Goal: Answer question/provide support: Share knowledge or assist other users

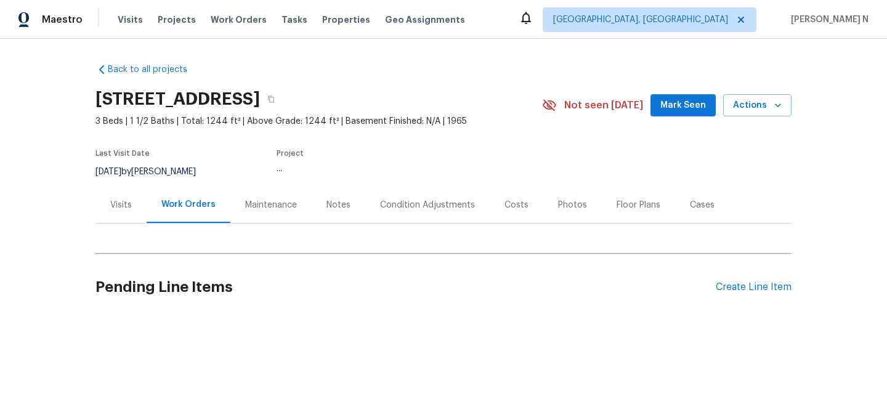
click at [267, 214] on div "Maintenance" at bounding box center [270, 205] width 81 height 36
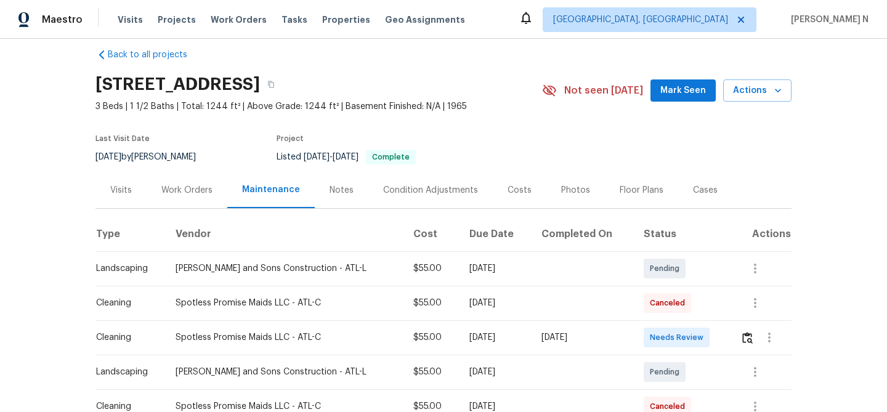
scroll to position [46, 0]
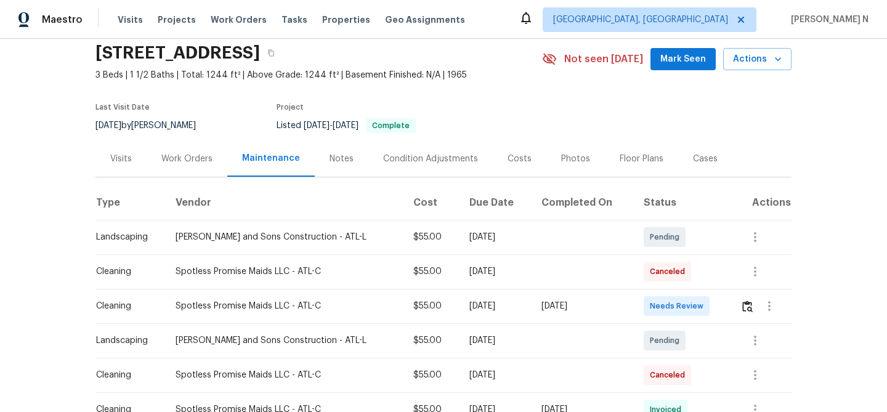
click at [757, 319] on div at bounding box center [770, 306] width 30 height 30
click at [755, 317] on div at bounding box center [770, 306] width 30 height 30
click at [750, 315] on button "button" at bounding box center [748, 306] width 14 height 30
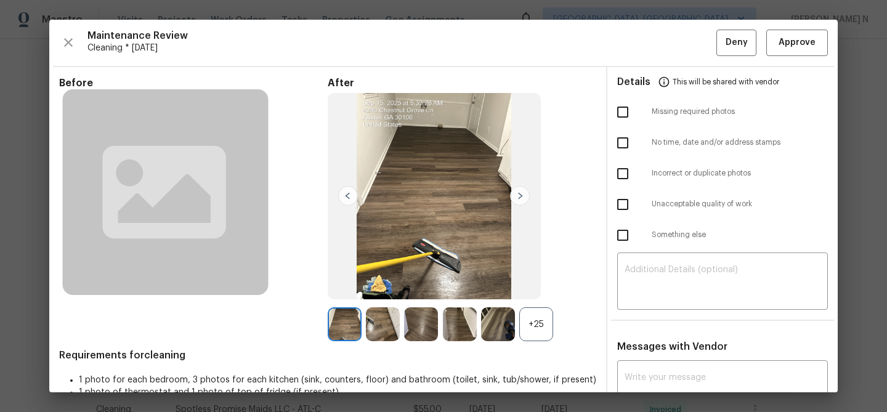
click at [532, 322] on div "+25" at bounding box center [536, 324] width 34 height 34
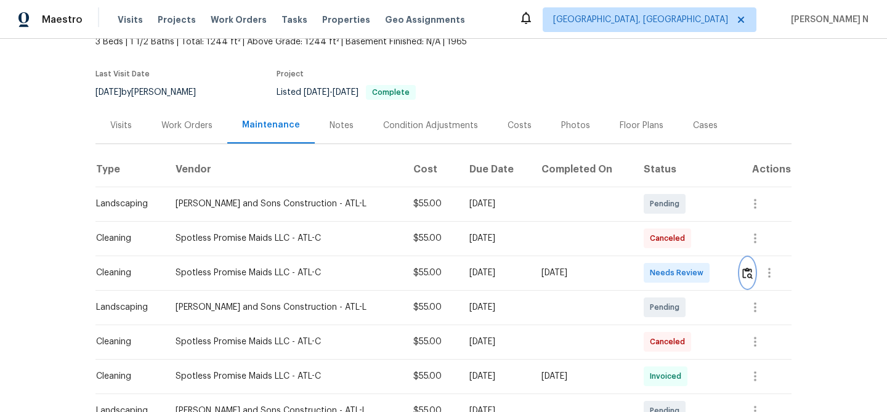
scroll to position [112, 0]
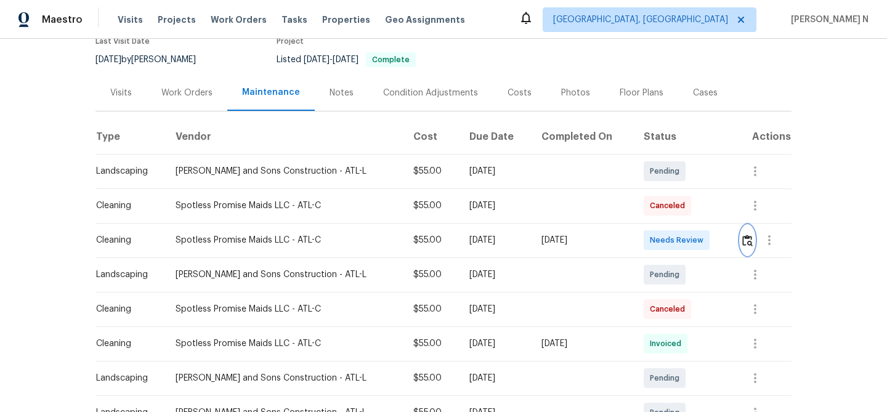
click at [744, 240] on img "button" at bounding box center [747, 241] width 10 height 12
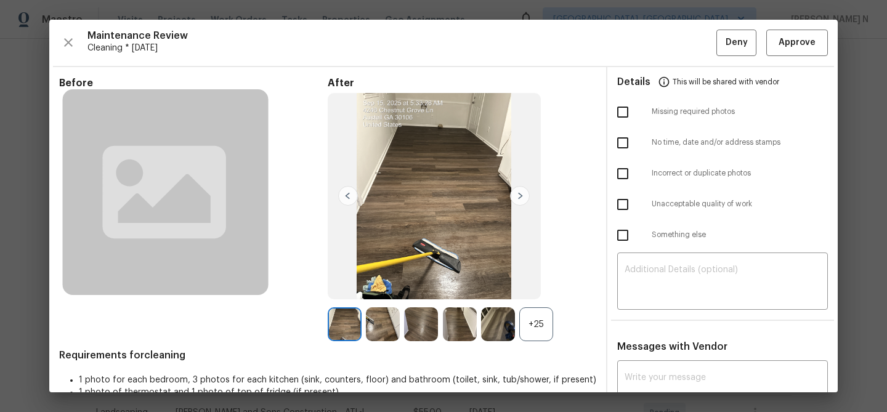
click at [543, 319] on div "+25" at bounding box center [536, 324] width 34 height 34
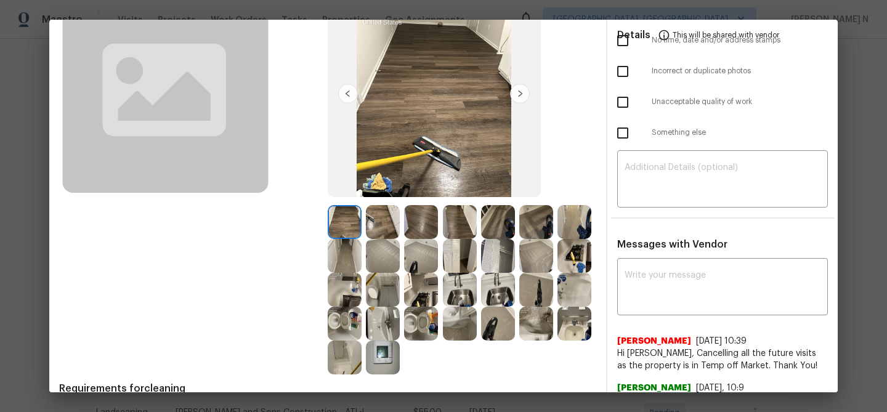
scroll to position [159, 0]
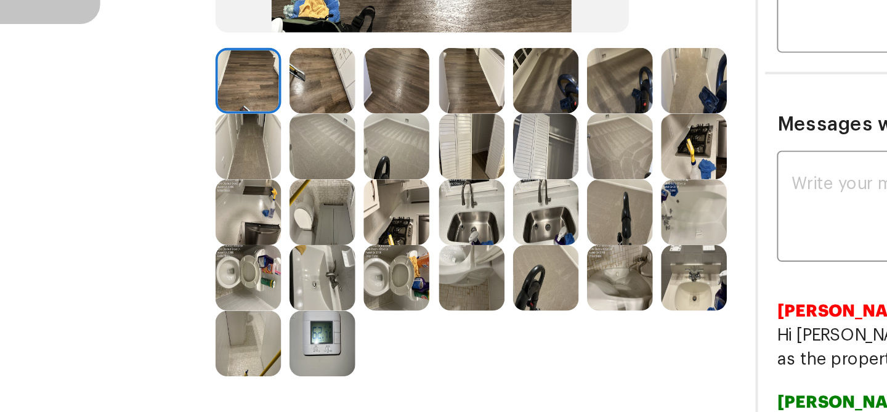
click at [346, 304] on img at bounding box center [345, 301] width 34 height 34
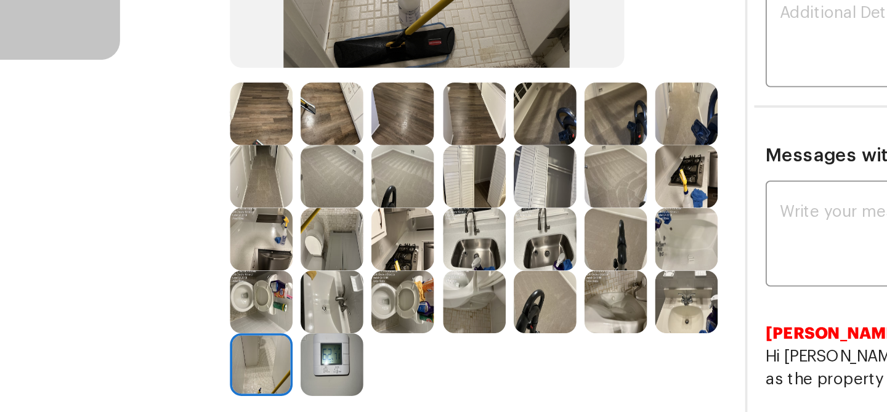
scroll to position [132, 0]
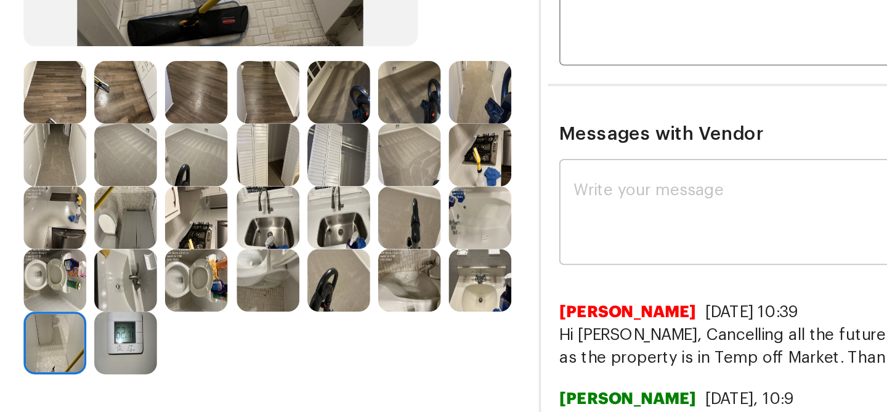
click at [672, 279] on div "x ​" at bounding box center [722, 258] width 211 height 54
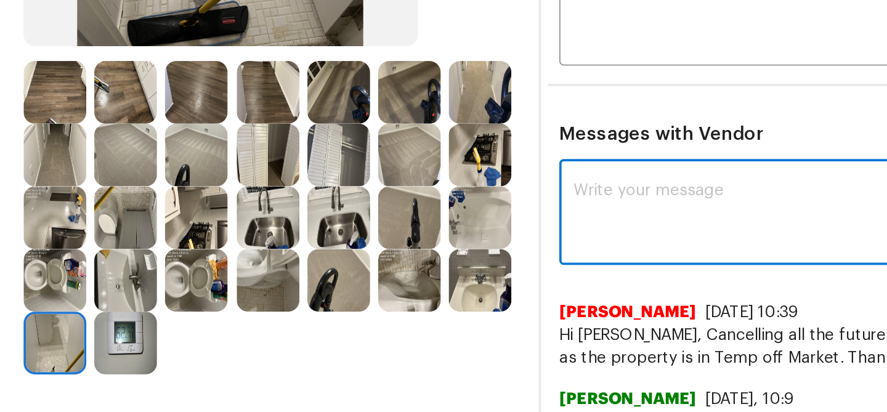
paste textarea "Maintenance Audit Team: Hello! Thank you for uploading the photo, after further…"
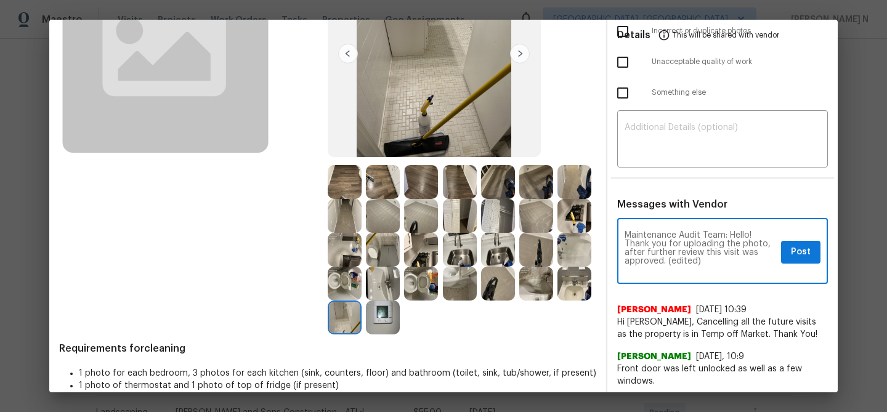
scroll to position [145, 0]
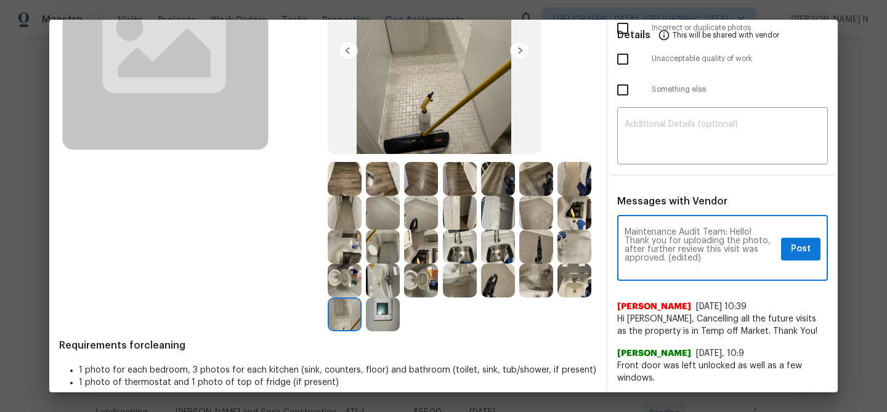
drag, startPoint x: 667, startPoint y: 256, endPoint x: 706, endPoint y: 256, distance: 38.8
click at [706, 256] on textarea "Maintenance Audit Team: Hello! Thank you for uploading the photo, after further…" at bounding box center [701, 249] width 152 height 43
type textarea "Maintenance Audit Team: Hello! Thank you for uploading the photo, after further…"
click at [802, 242] on span "Post" at bounding box center [801, 249] width 20 height 15
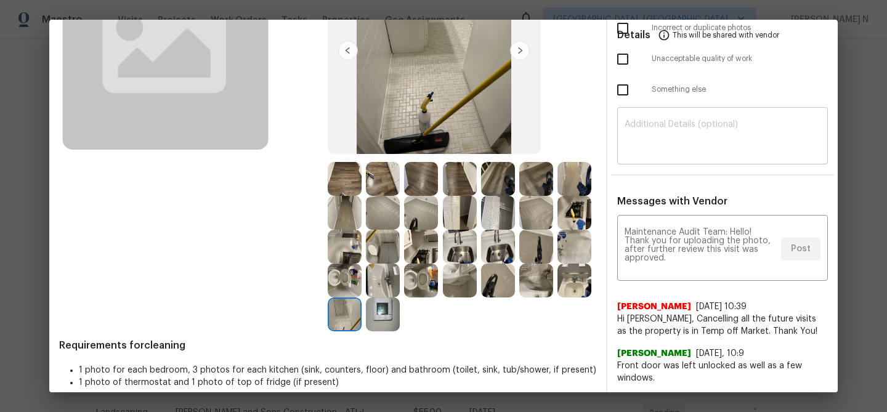
scroll to position [0, 0]
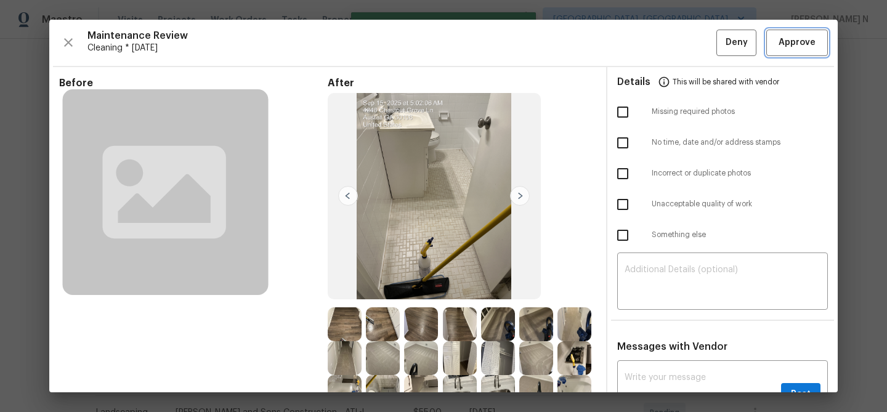
click at [797, 52] on button "Approve" at bounding box center [798, 43] width 62 height 26
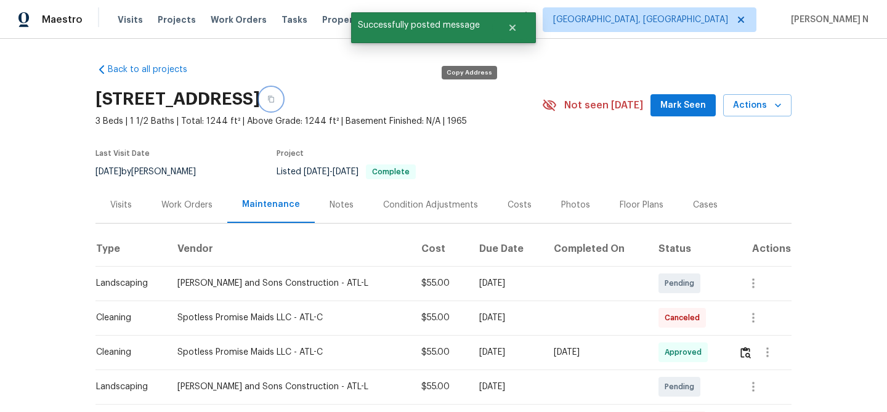
click at [274, 100] on icon "button" at bounding box center [271, 99] width 6 height 7
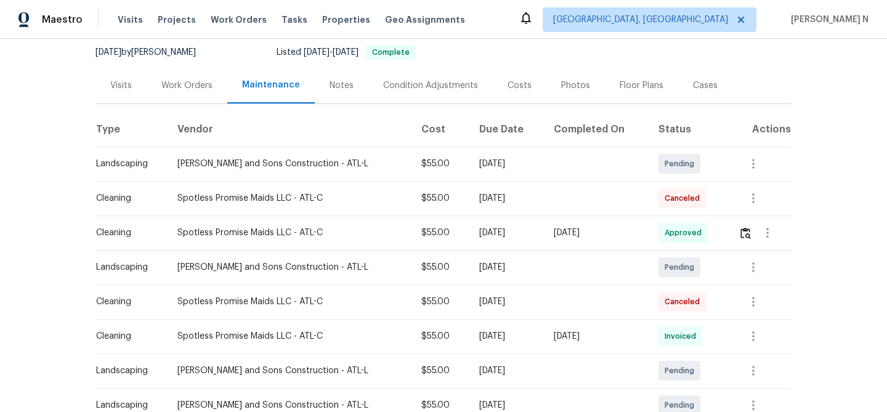
scroll to position [159, 0]
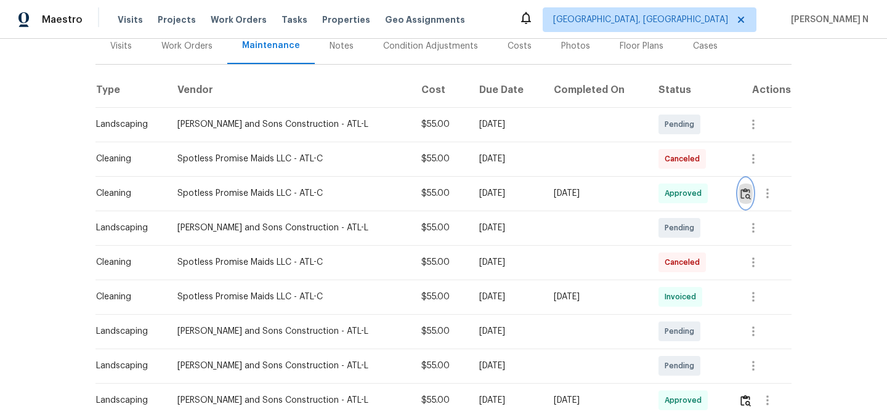
click at [750, 196] on button "button" at bounding box center [746, 194] width 14 height 30
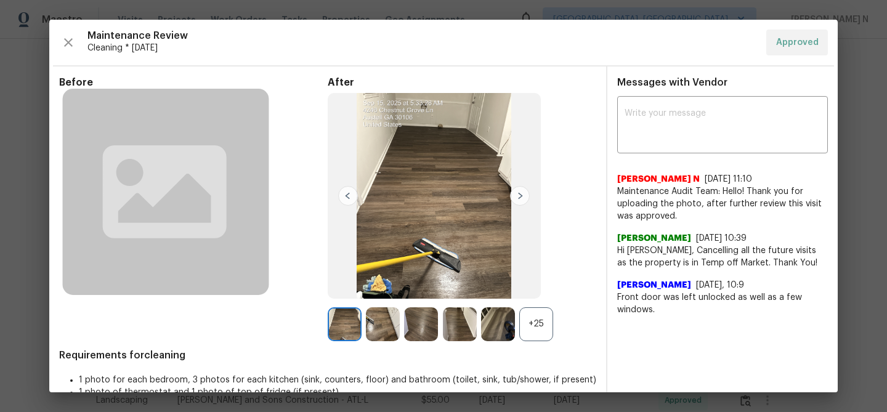
click at [545, 324] on div "+25" at bounding box center [536, 324] width 34 height 34
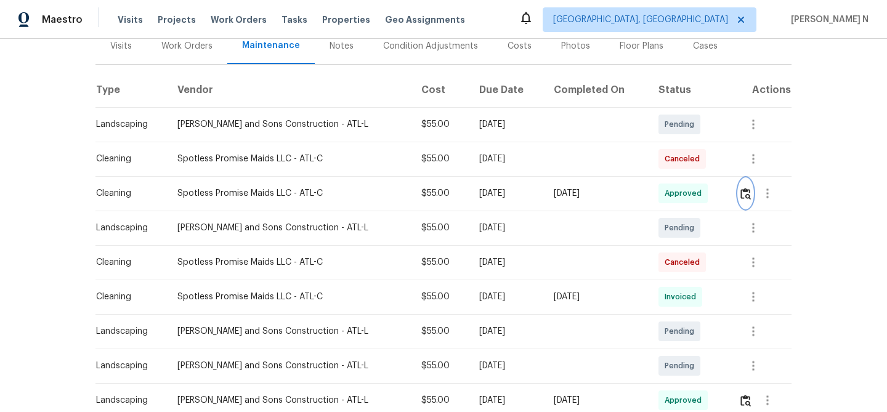
scroll to position [0, 0]
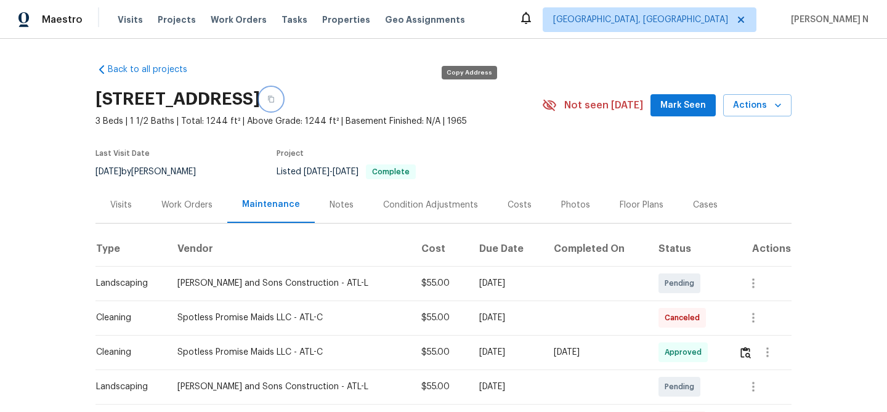
click at [282, 99] on button "button" at bounding box center [271, 99] width 22 height 22
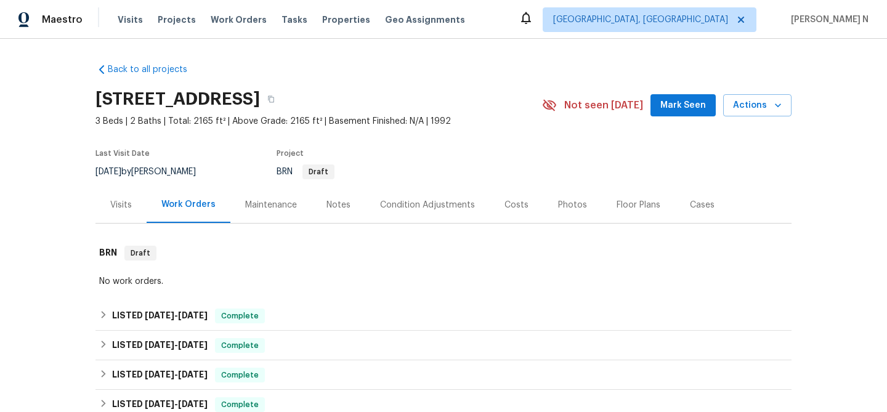
click at [274, 213] on div "Maintenance" at bounding box center [270, 205] width 81 height 36
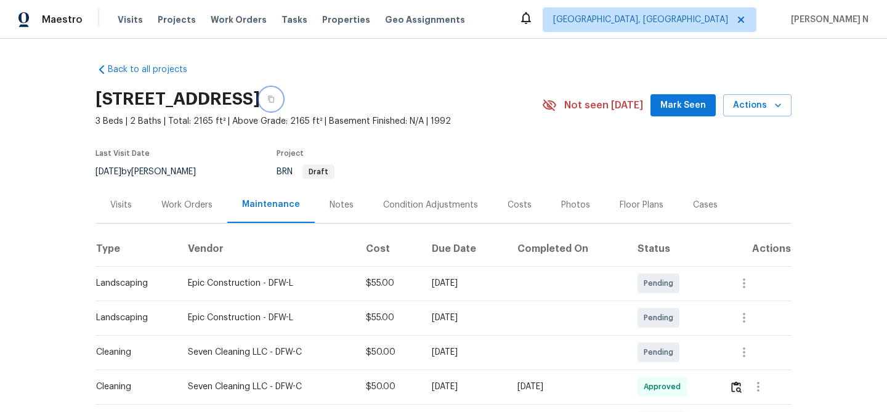
click at [274, 102] on icon "button" at bounding box center [271, 99] width 6 height 7
click at [282, 94] on button "button" at bounding box center [271, 99] width 22 height 22
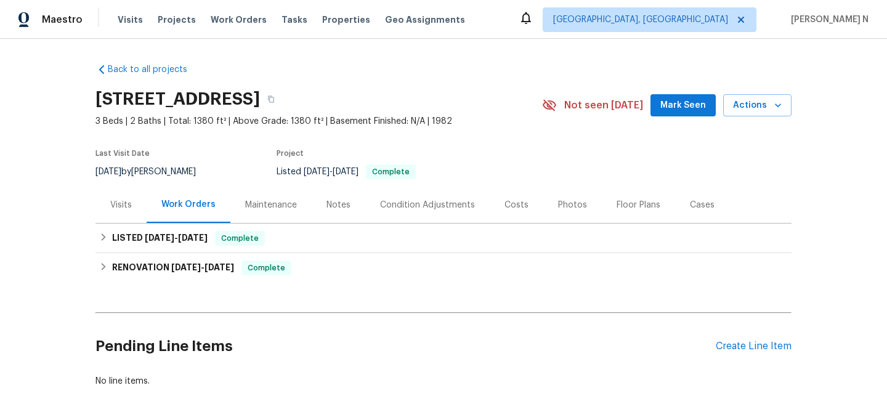
click at [264, 203] on div "Maintenance" at bounding box center [271, 205] width 52 height 12
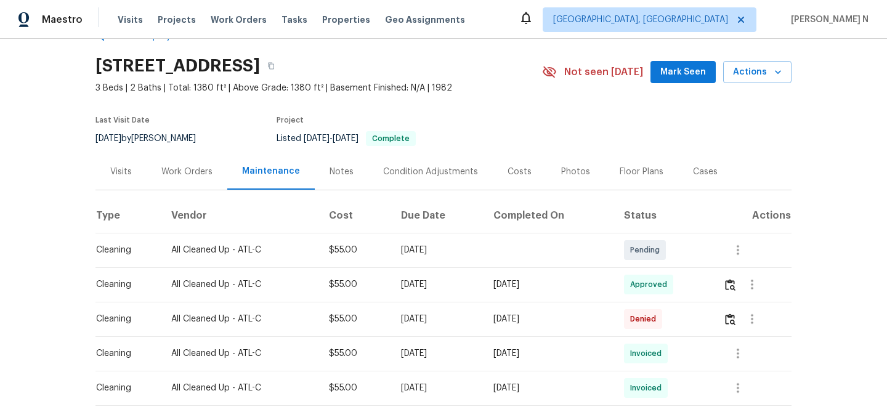
scroll to position [57, 0]
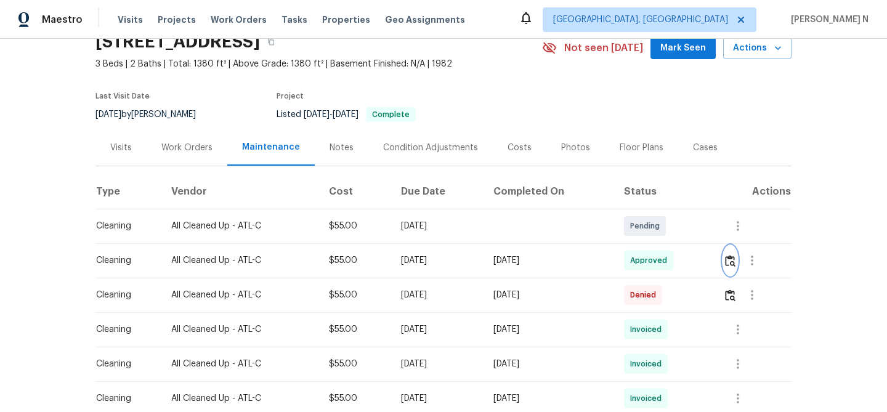
click at [736, 266] on img "button" at bounding box center [730, 261] width 10 height 12
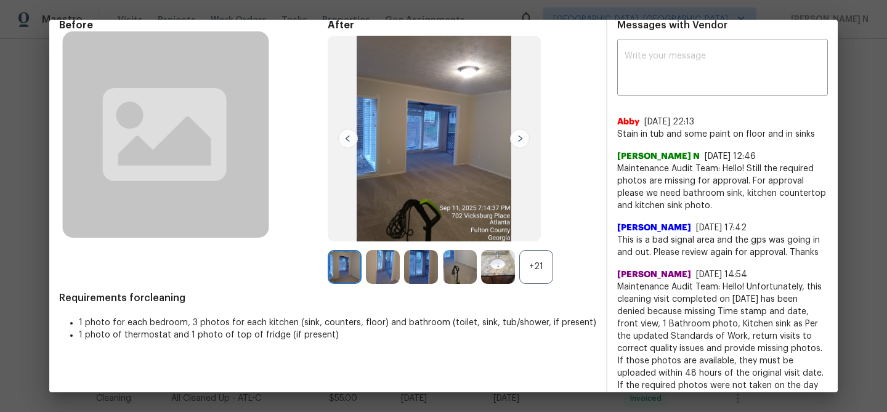
click at [548, 267] on div "+21" at bounding box center [536, 267] width 34 height 34
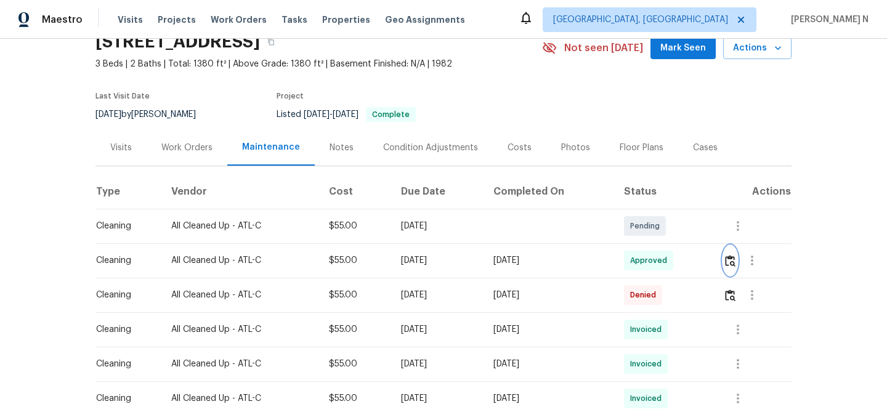
scroll to position [0, 0]
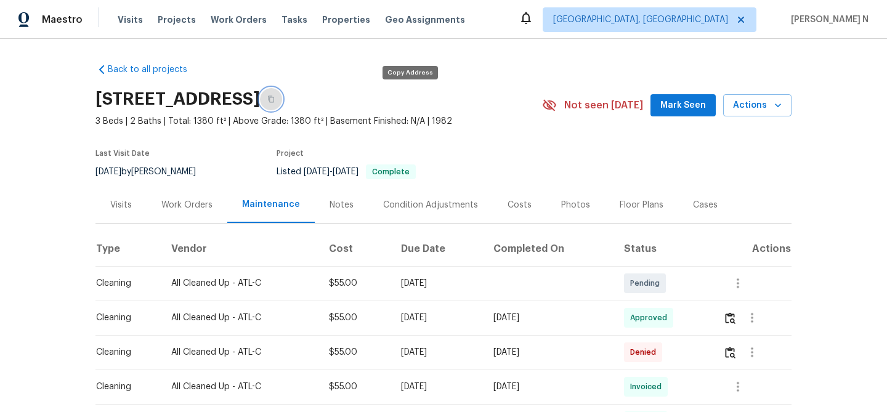
click at [275, 97] on icon "button" at bounding box center [270, 99] width 7 height 7
click at [274, 100] on icon "button" at bounding box center [271, 99] width 6 height 7
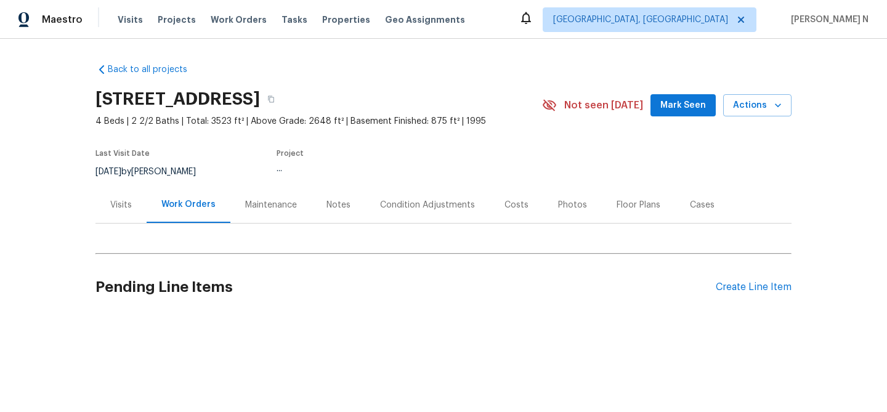
click at [288, 207] on div "Maintenance" at bounding box center [271, 205] width 52 height 12
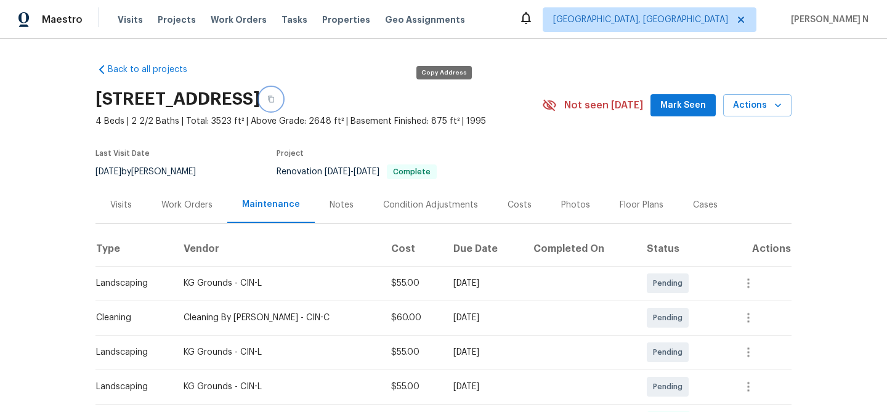
click at [275, 96] on icon "button" at bounding box center [270, 99] width 7 height 7
click at [275, 99] on icon "button" at bounding box center [270, 99] width 7 height 7
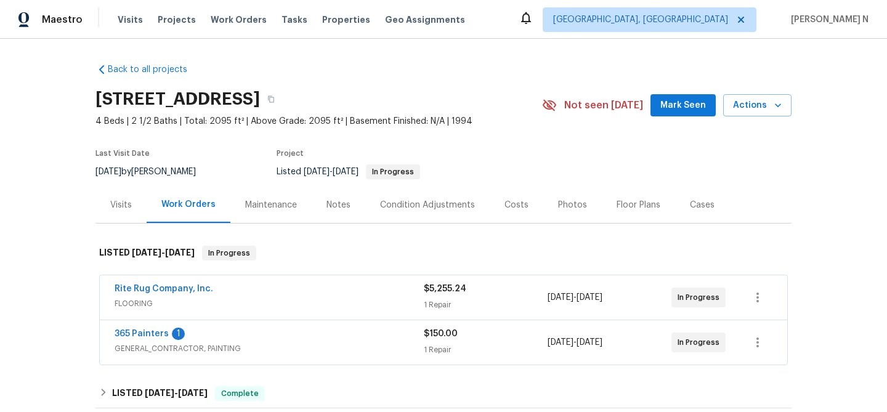
click at [273, 206] on div "Maintenance" at bounding box center [271, 205] width 52 height 12
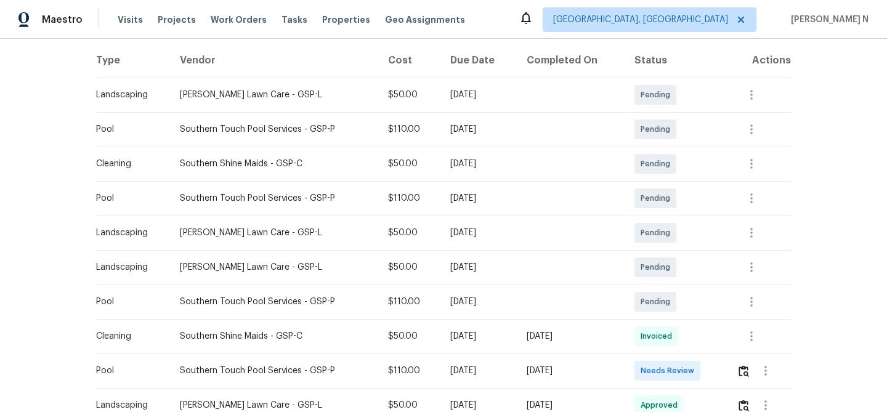
scroll to position [197, 0]
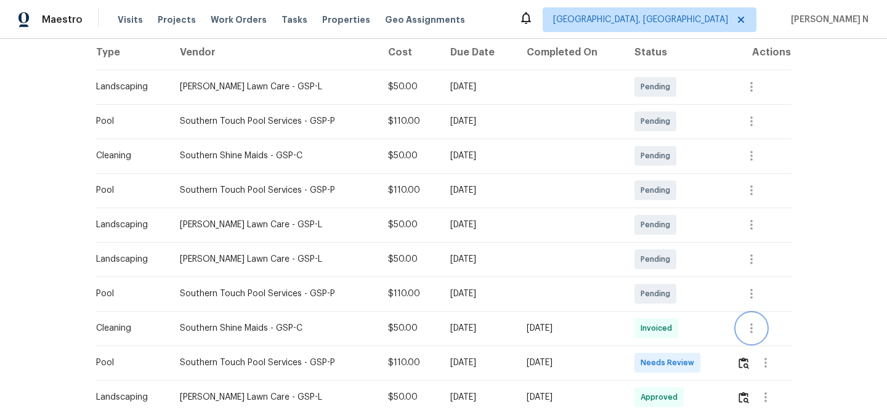
click at [753, 330] on icon "button" at bounding box center [751, 328] width 2 height 10
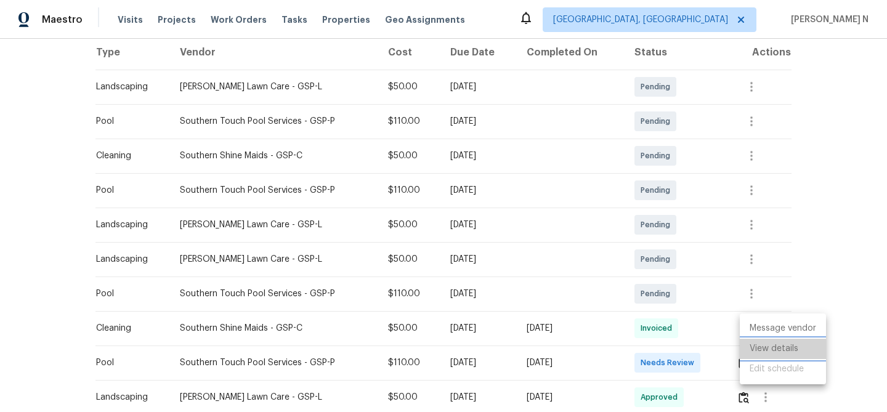
click at [758, 341] on li "View details" at bounding box center [783, 349] width 86 height 20
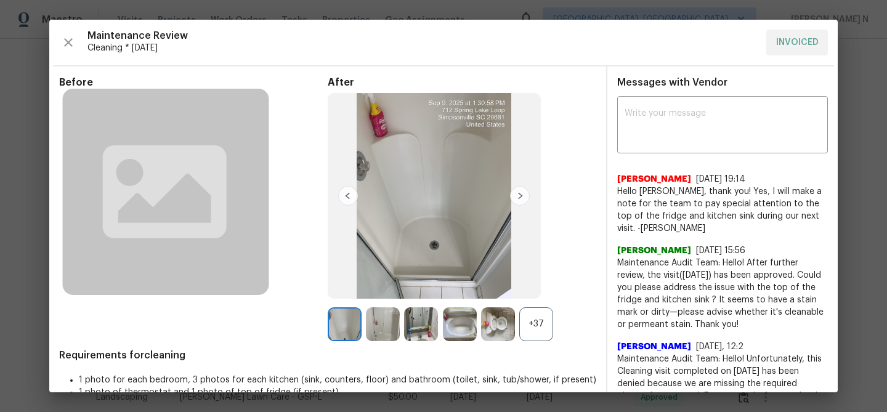
click at [540, 312] on div "+37" at bounding box center [536, 324] width 34 height 34
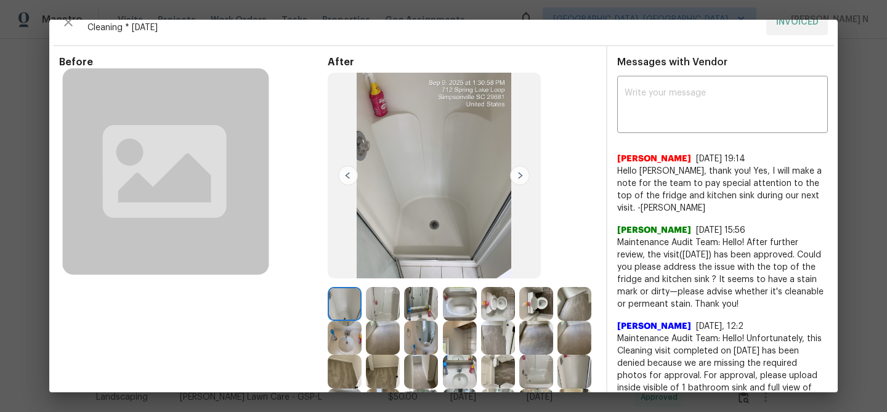
scroll to position [0, 0]
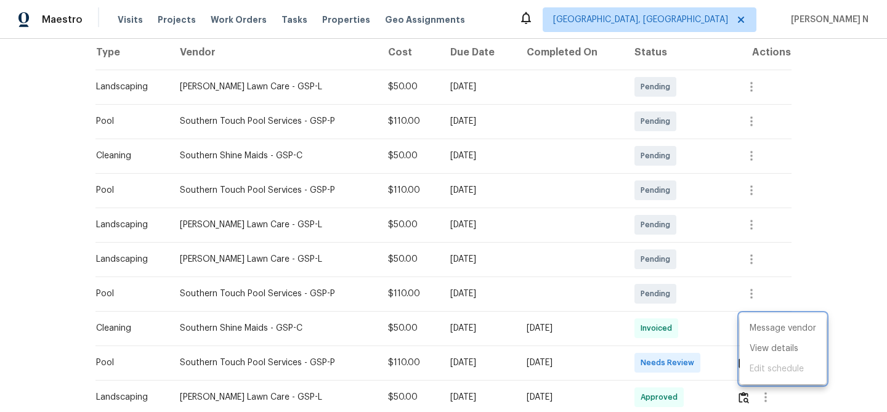
click at [395, 146] on div at bounding box center [443, 206] width 887 height 412
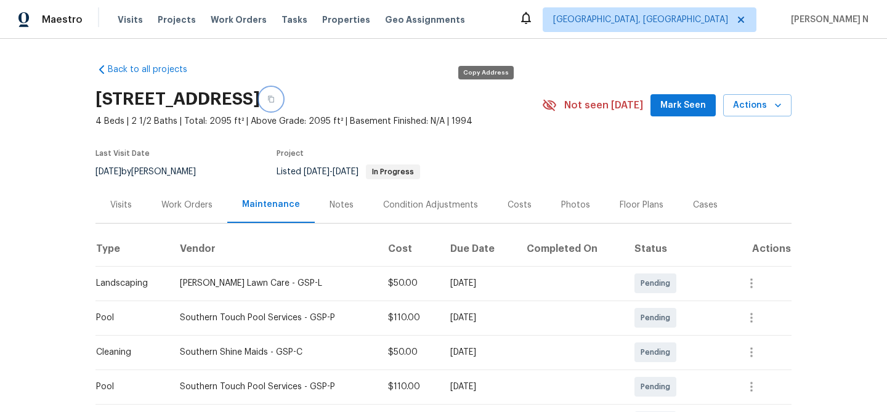
click at [282, 106] on button "button" at bounding box center [271, 99] width 22 height 22
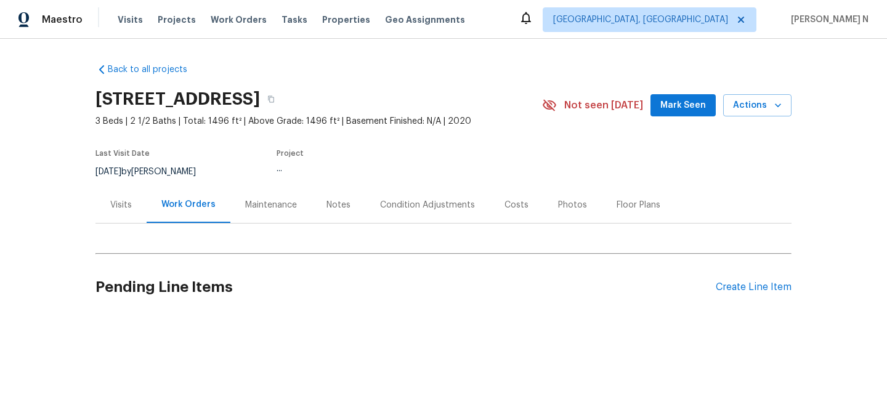
click at [267, 206] on div "Maintenance" at bounding box center [271, 205] width 52 height 12
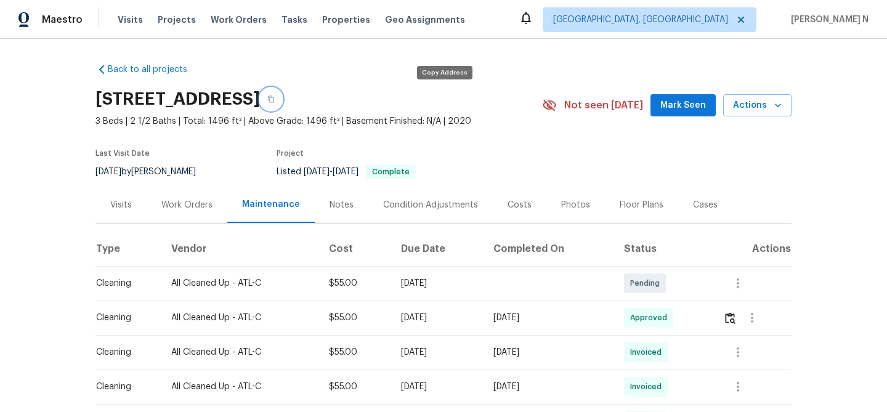
click at [282, 107] on button "button" at bounding box center [271, 99] width 22 height 22
click at [282, 103] on button "button" at bounding box center [271, 99] width 22 height 22
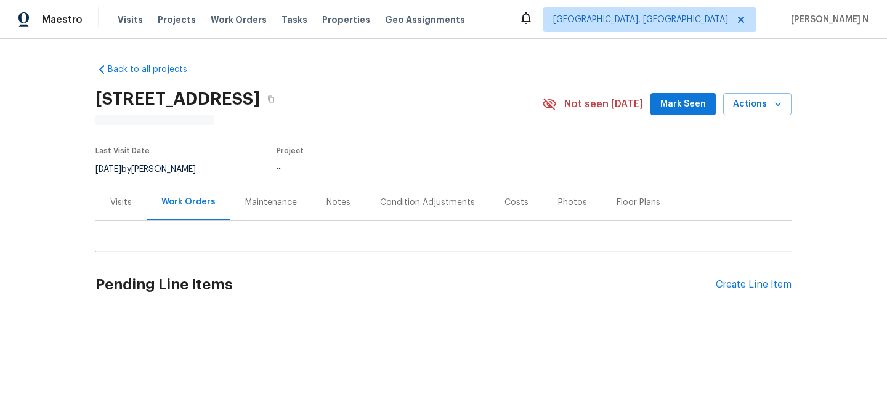
click at [257, 208] on div "Maintenance" at bounding box center [271, 203] width 52 height 12
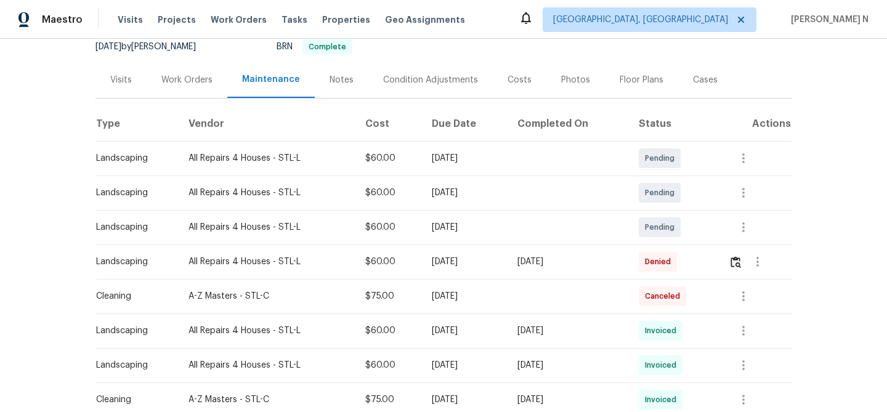
scroll to position [178, 0]
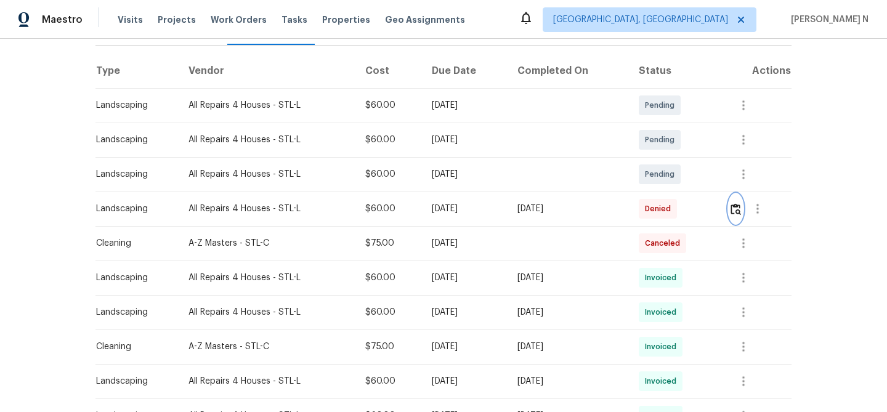
click at [735, 203] on img "button" at bounding box center [736, 209] width 10 height 12
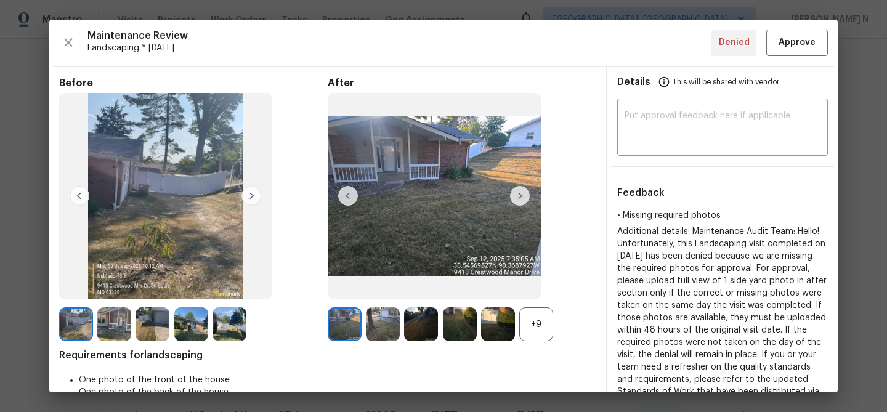
click at [535, 321] on div "+9" at bounding box center [536, 324] width 34 height 34
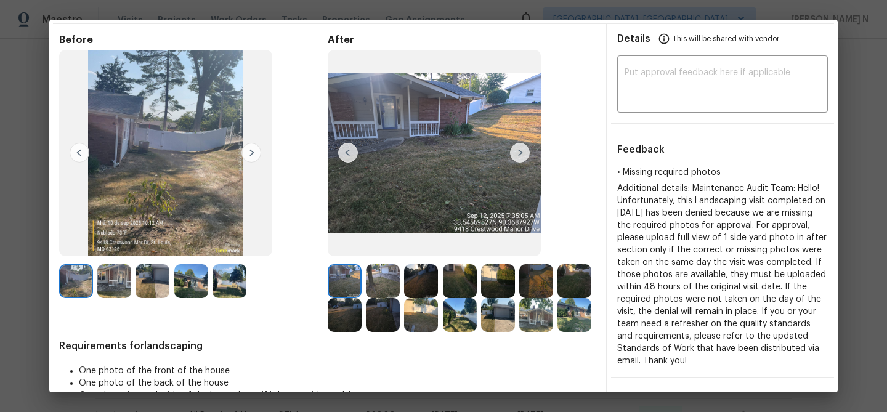
scroll to position [33, 0]
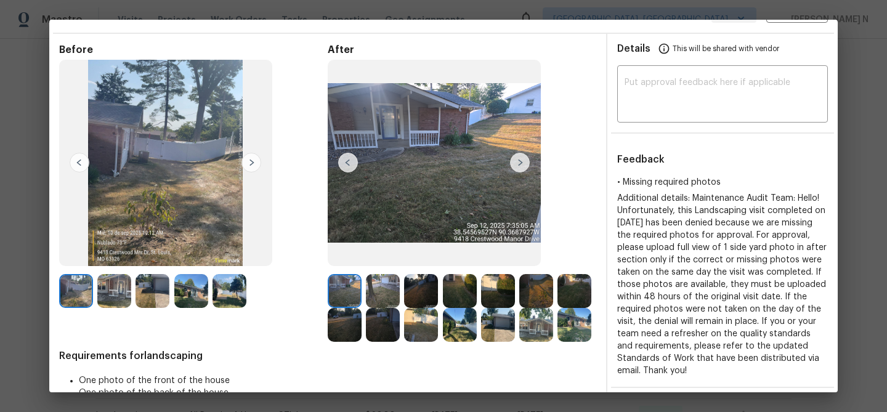
click at [565, 330] on img at bounding box center [575, 325] width 34 height 34
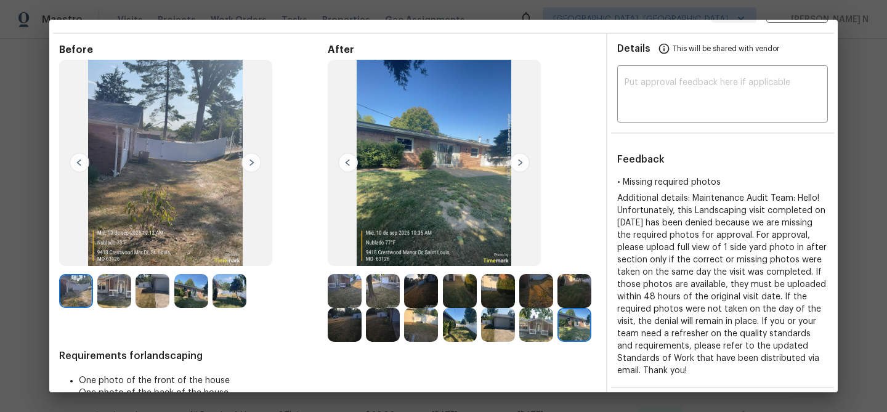
click at [341, 287] on img at bounding box center [345, 291] width 34 height 34
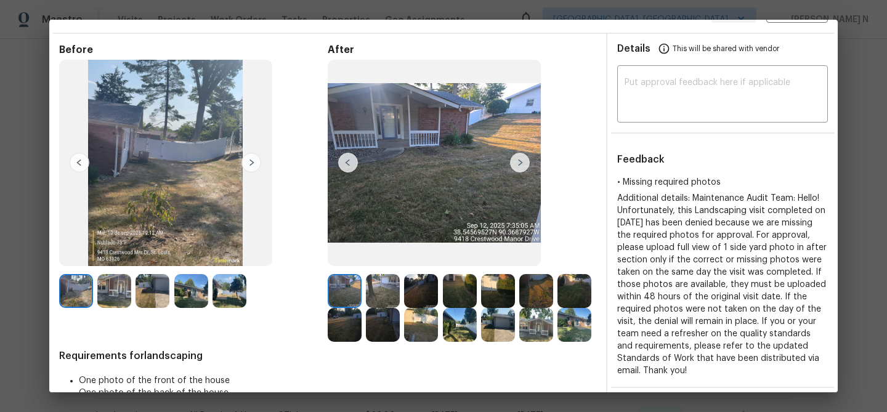
click at [391, 290] on img at bounding box center [383, 291] width 34 height 34
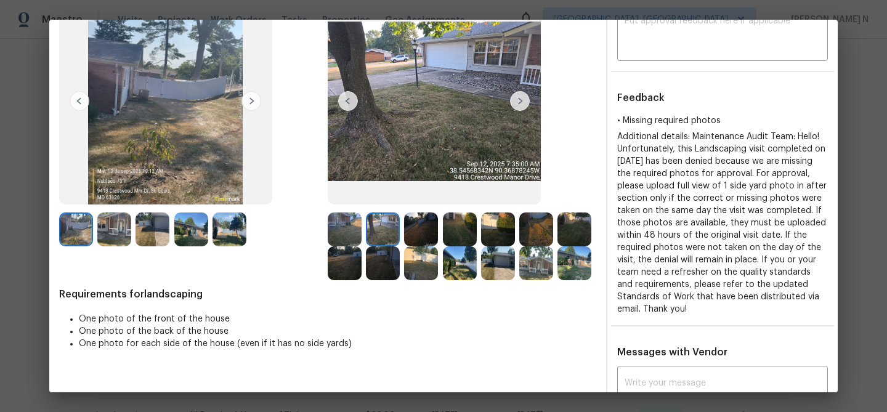
scroll to position [235, 0]
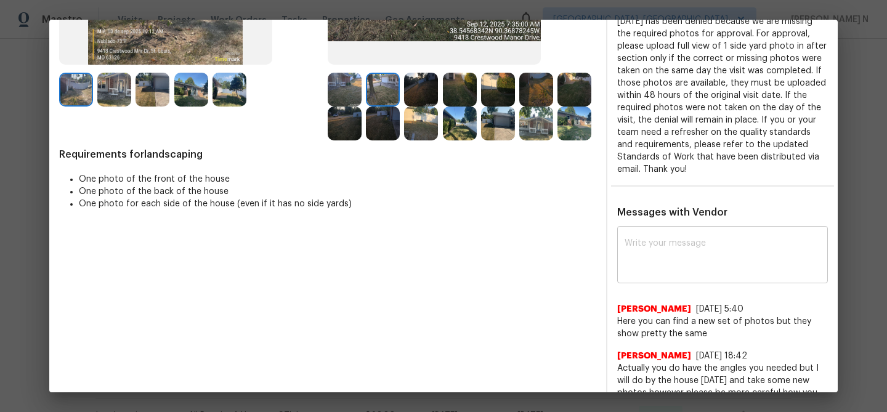
click at [693, 269] on textarea at bounding box center [723, 256] width 196 height 35
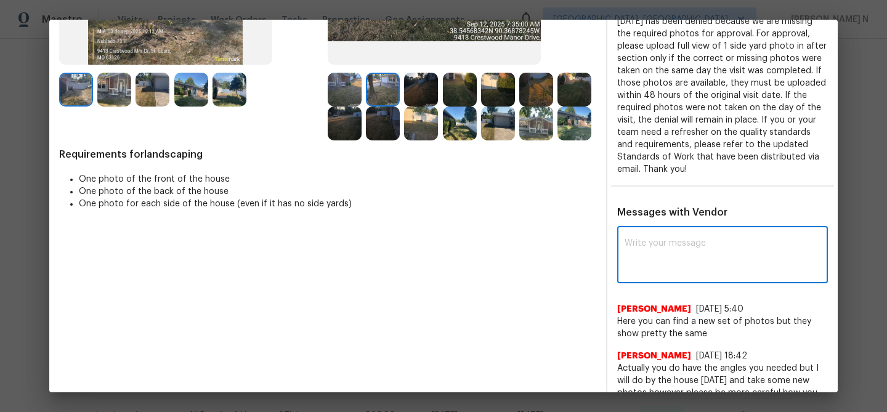
paste textarea "Maintenance Audit Team: Hello! As per our updated SWO the photos must be upload…"
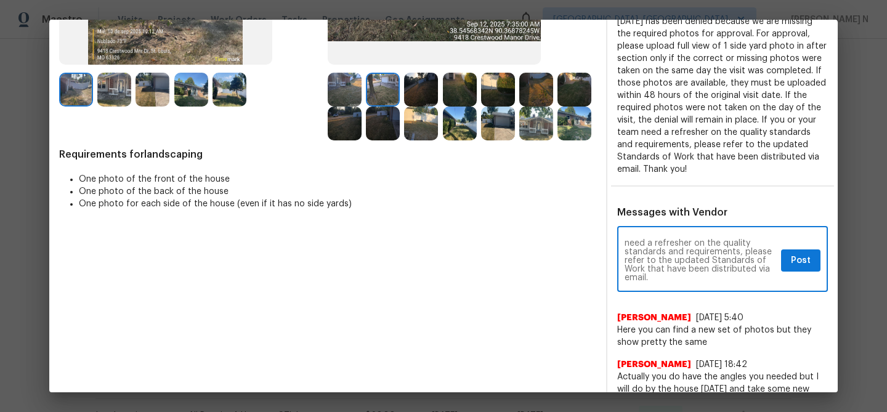
scroll to position [0, 0]
type textarea "Maintenance Audit Team: Hello! As per our updated SWO the photos must be upload…"
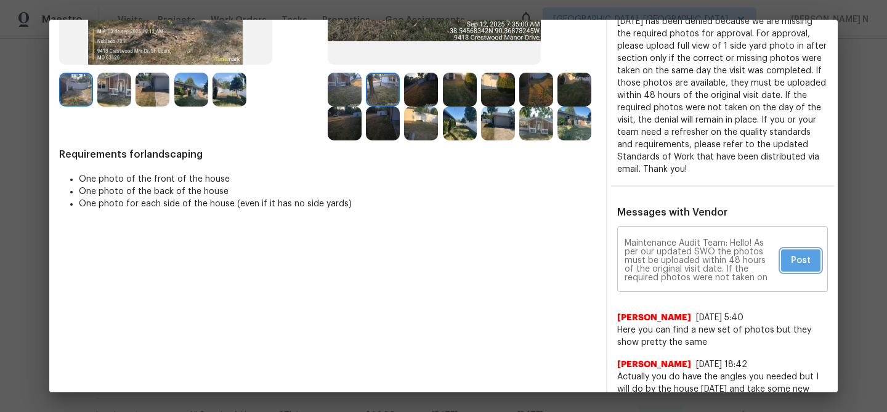
click at [812, 264] on button "Post" at bounding box center [800, 261] width 39 height 23
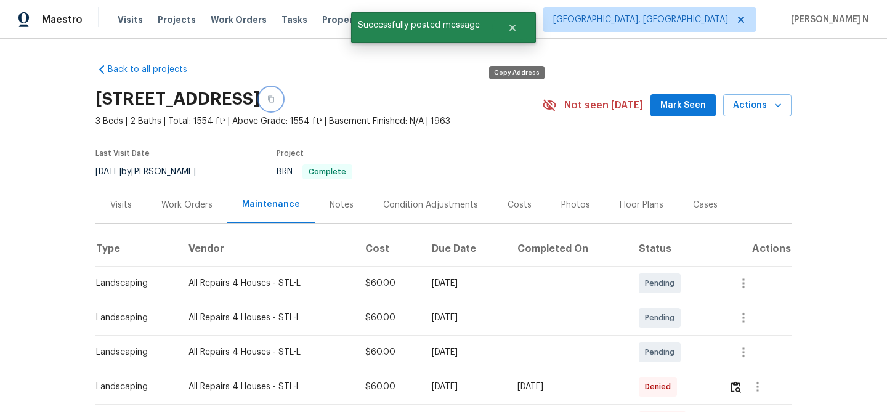
click at [282, 107] on button "button" at bounding box center [271, 99] width 22 height 22
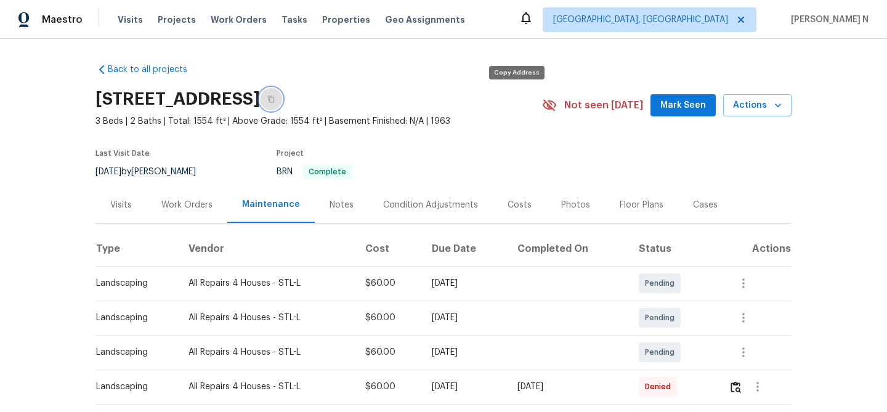
click at [275, 101] on icon "button" at bounding box center [270, 99] width 7 height 7
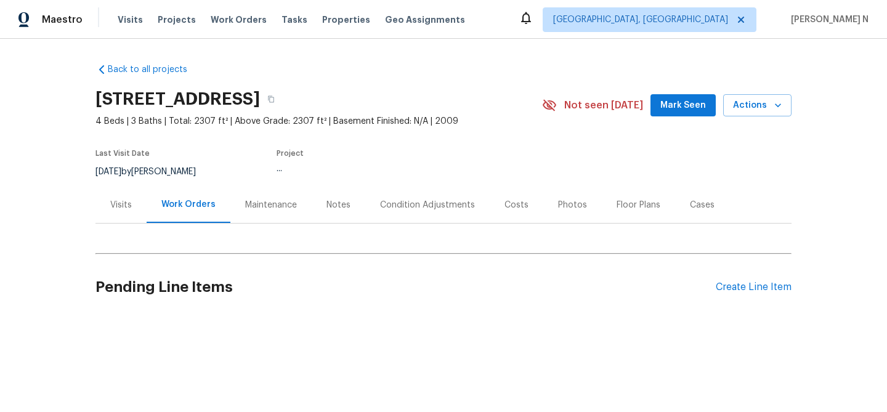
click at [264, 206] on div "Maintenance" at bounding box center [271, 205] width 52 height 12
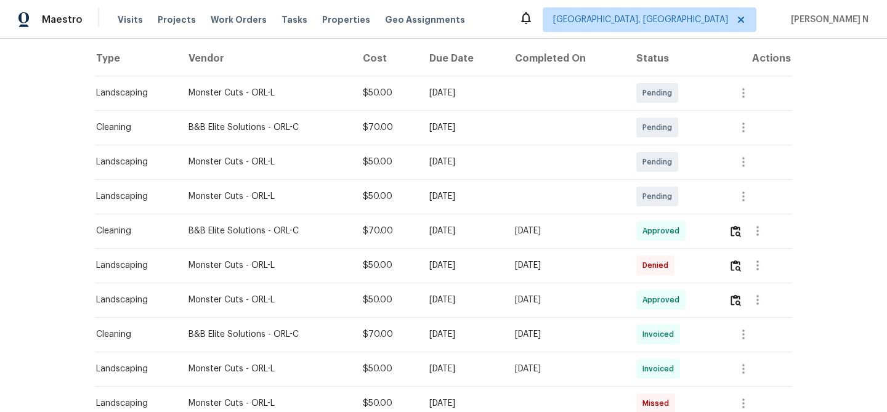
scroll to position [192, 0]
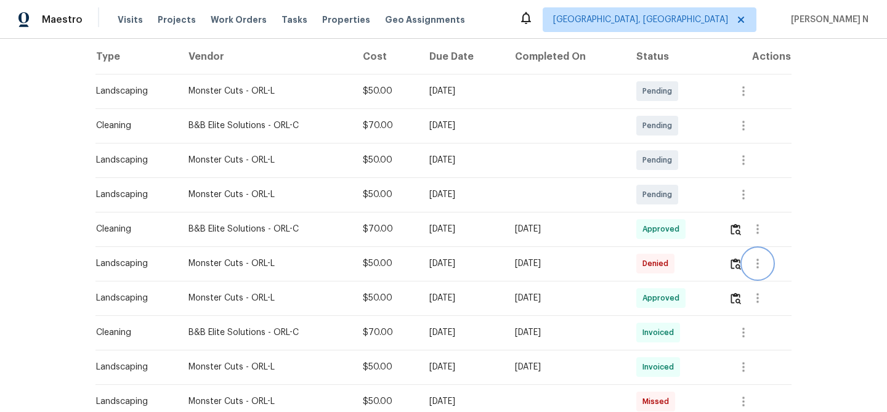
click at [749, 265] on button "button" at bounding box center [758, 264] width 30 height 30
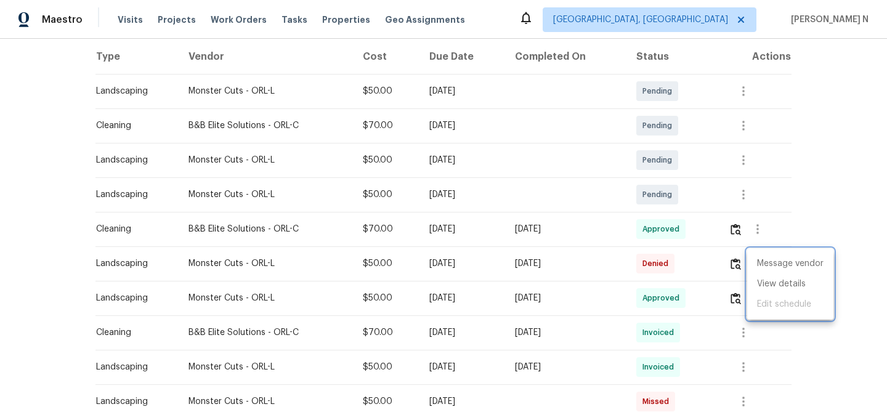
click at [741, 264] on div at bounding box center [443, 206] width 887 height 412
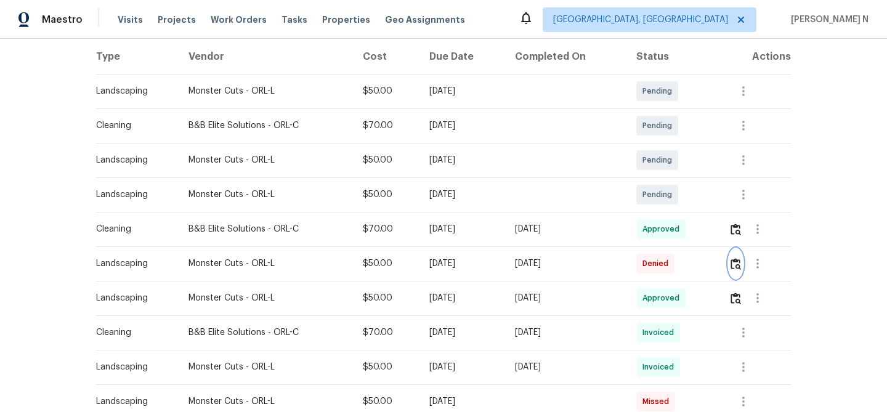
click at [736, 266] on img "button" at bounding box center [736, 264] width 10 height 12
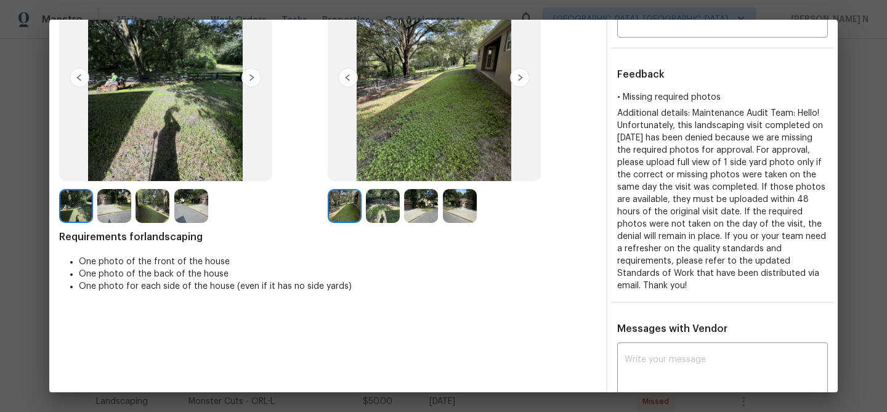
scroll to position [85, 0]
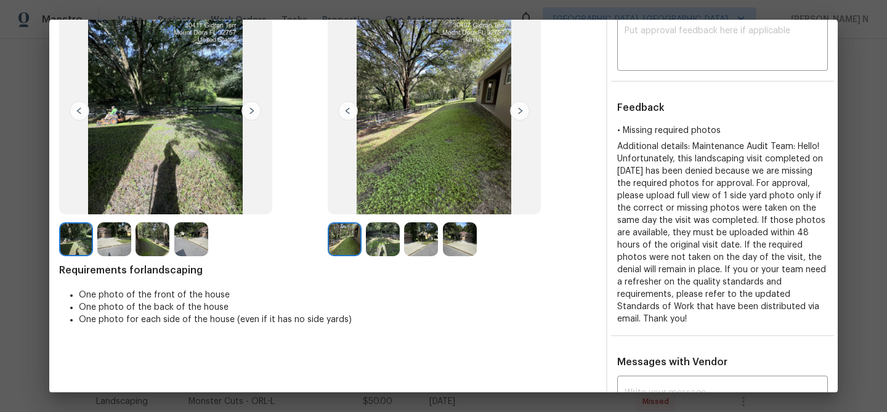
click at [391, 245] on img at bounding box center [383, 239] width 34 height 34
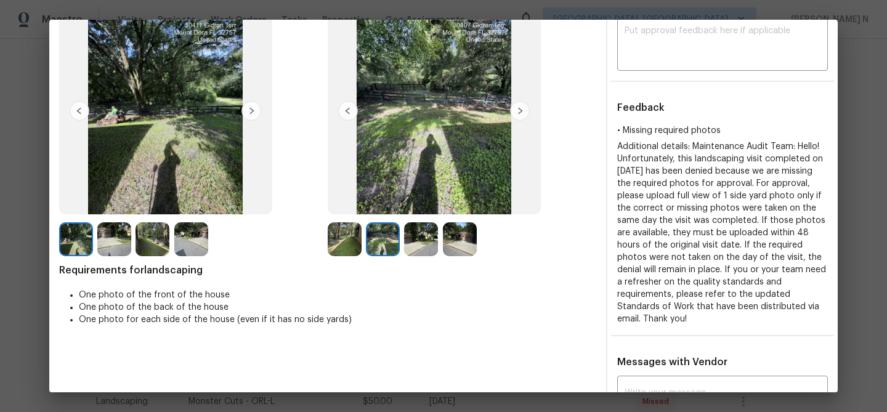
click at [153, 245] on img at bounding box center [153, 239] width 34 height 34
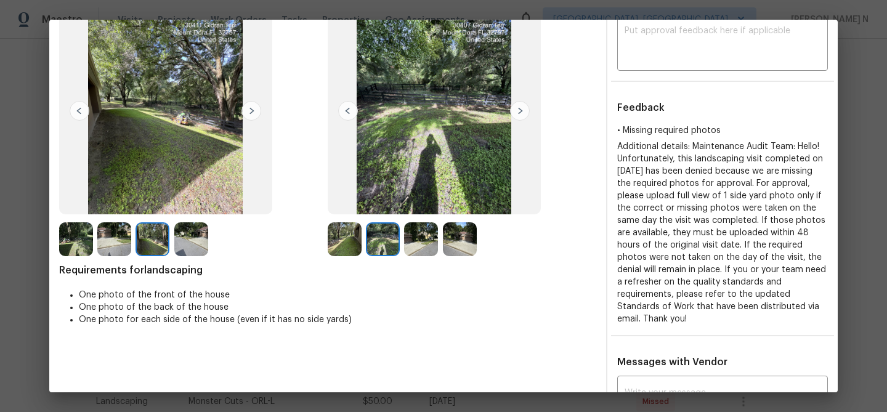
click at [415, 234] on img at bounding box center [421, 239] width 34 height 34
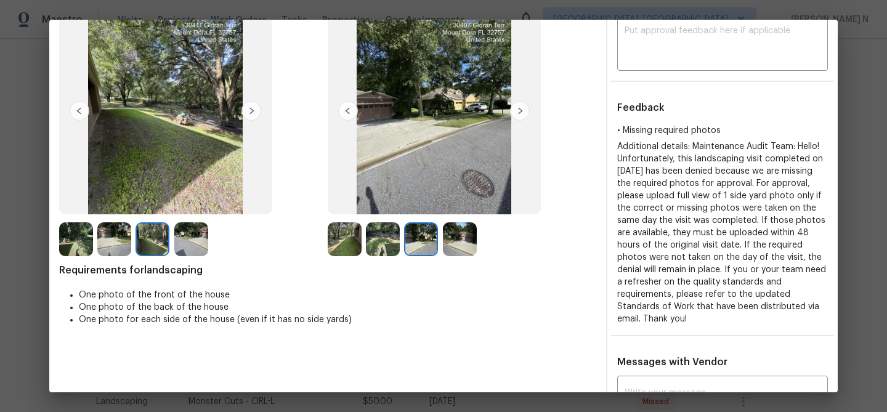
click at [470, 239] on img at bounding box center [460, 239] width 34 height 34
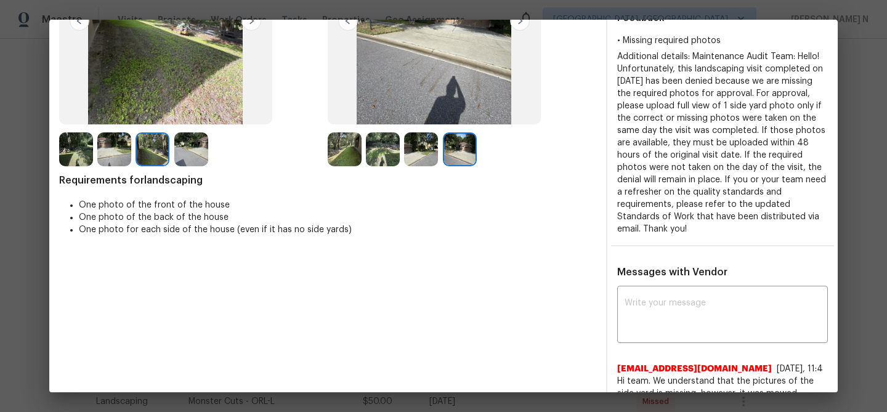
scroll to position [273, 0]
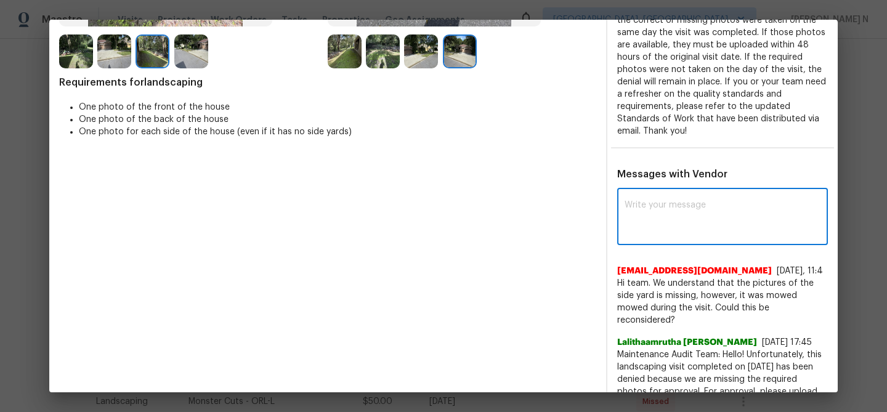
click at [668, 209] on textarea at bounding box center [723, 218] width 196 height 35
paste textarea "Maintenance Audit Team: Hello! Thank you for the feedback after further review …"
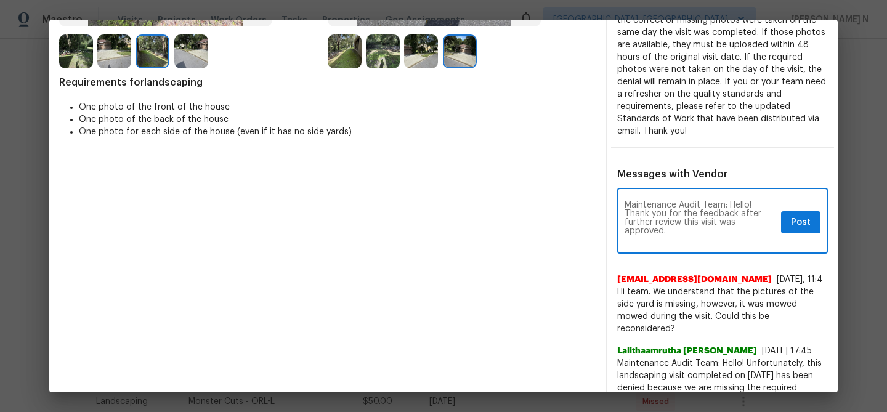
scroll to position [0, 0]
type textarea "Maintenance Audit Team: Hello! Thank you for the feedback after further review …"
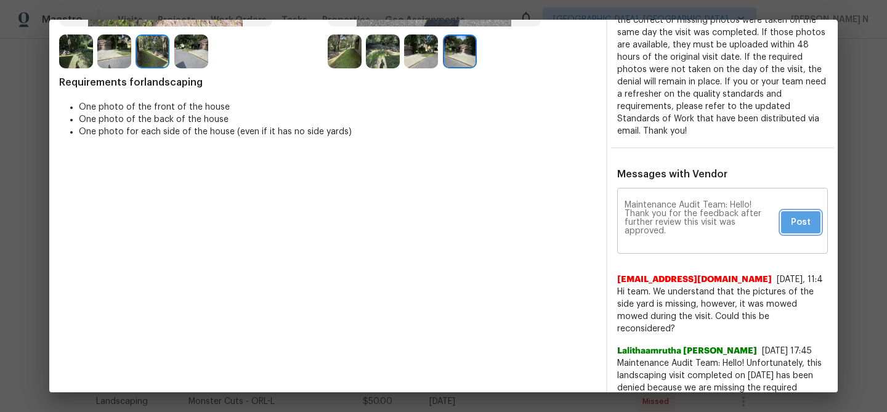
click at [796, 224] on span "Post" at bounding box center [801, 222] width 20 height 15
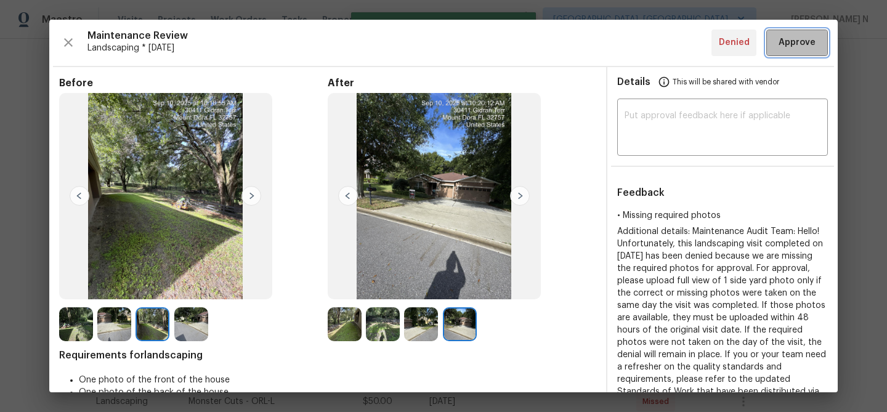
click at [792, 49] on span "Approve" at bounding box center [797, 42] width 37 height 15
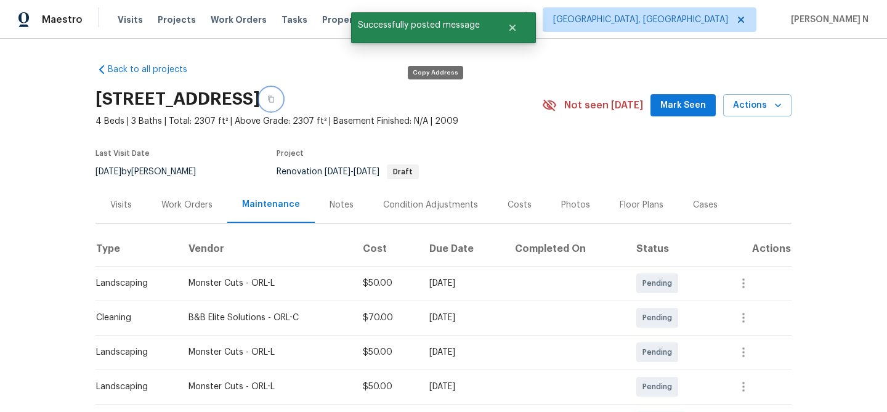
click at [274, 97] on icon "button" at bounding box center [271, 99] width 6 height 7
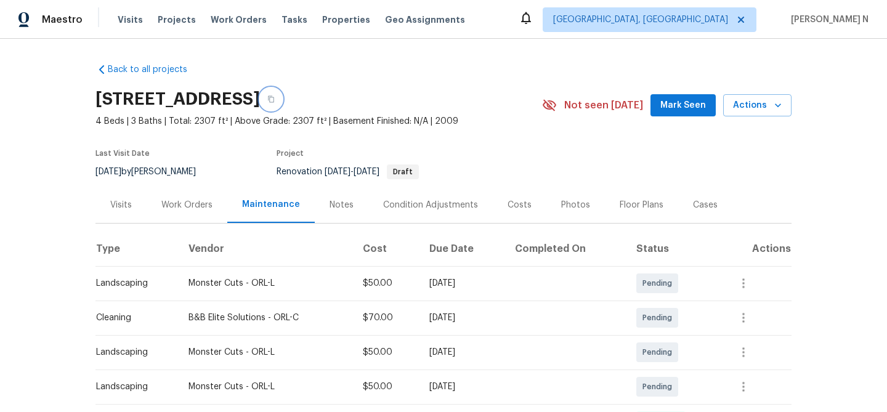
click at [275, 100] on icon "button" at bounding box center [270, 99] width 7 height 7
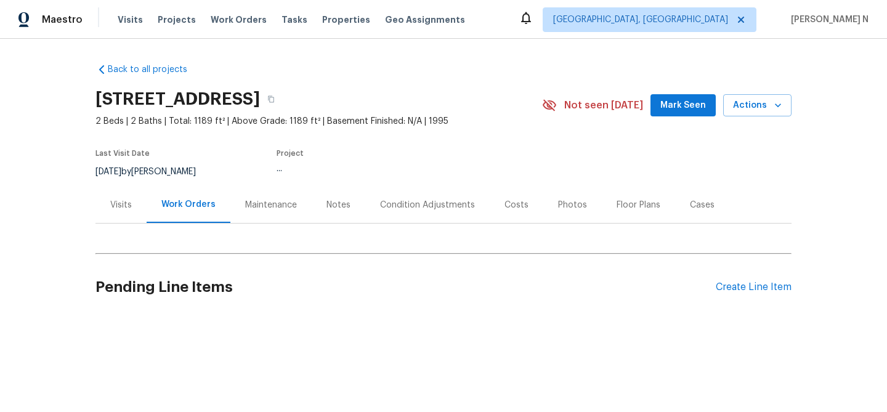
click at [250, 211] on div "Maintenance" at bounding box center [271, 205] width 52 height 12
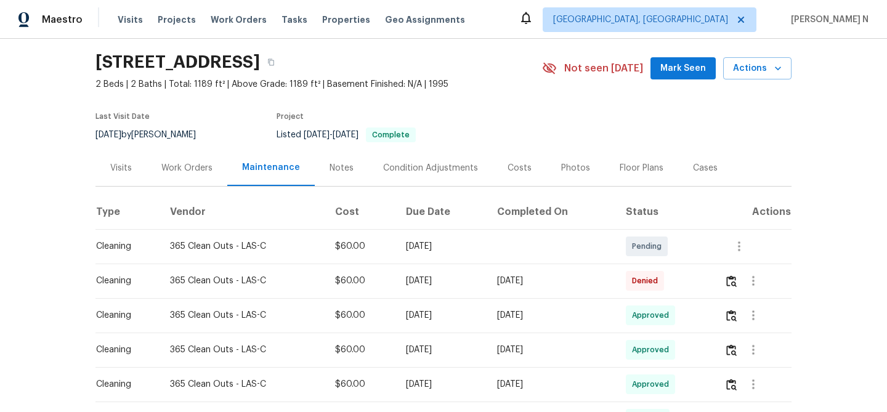
scroll to position [78, 0]
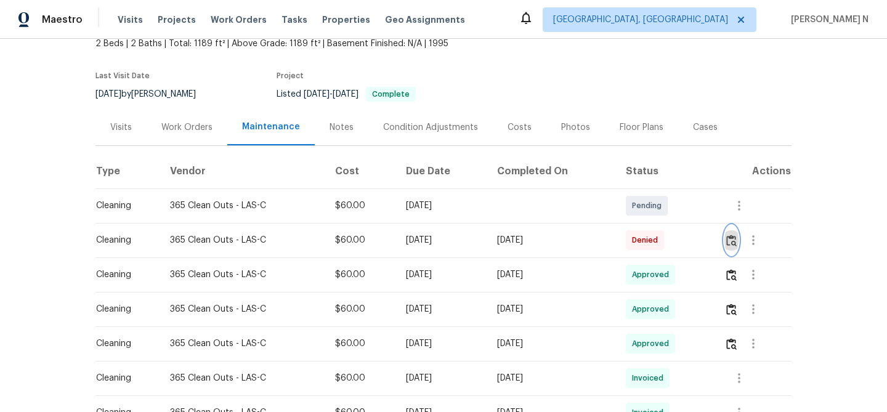
click at [730, 255] on button "button" at bounding box center [732, 241] width 14 height 30
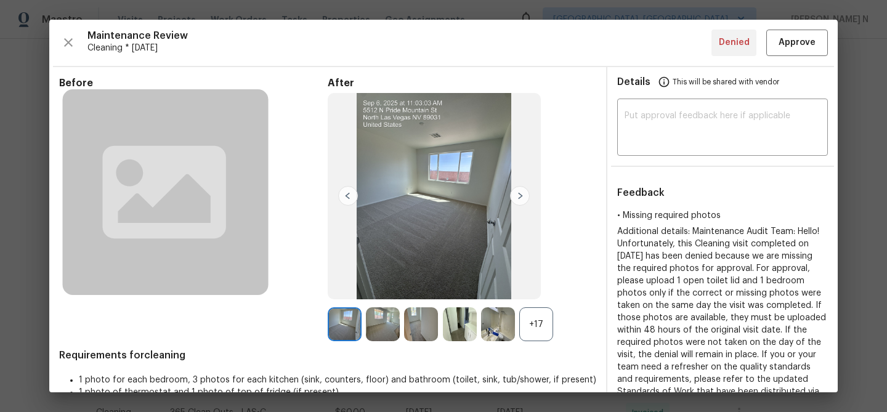
click at [534, 331] on div "+17" at bounding box center [536, 324] width 34 height 34
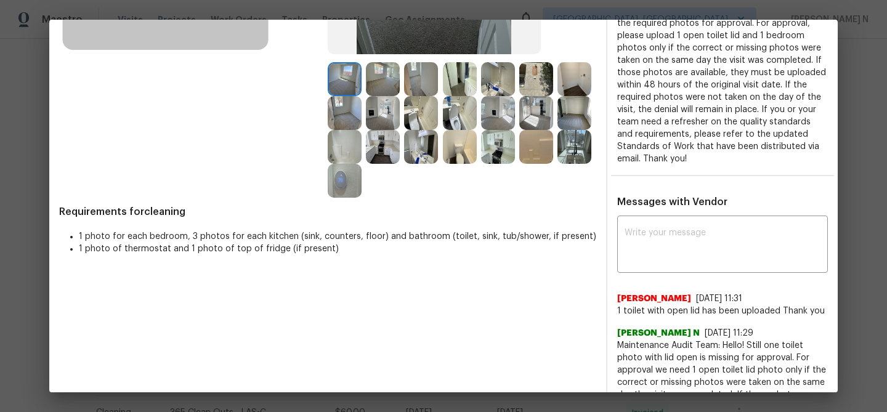
scroll to position [262, 0]
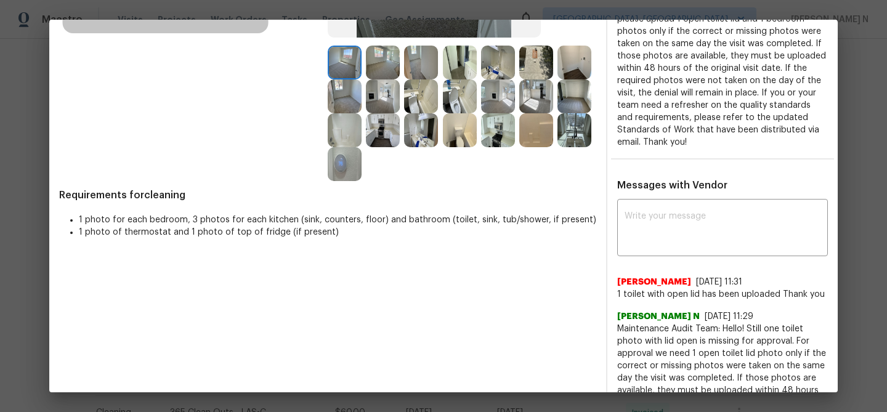
click at [638, 325] on span "Maintenance Audit Team: Hello! Still one toilet photo with lid open is missing …" at bounding box center [722, 403] width 211 height 160
drag, startPoint x: 638, startPoint y: 325, endPoint x: 731, endPoint y: 322, distance: 93.7
click at [731, 323] on span "Maintenance Audit Team: Hello! Still one toilet photo with lid open is missing …" at bounding box center [722, 403] width 211 height 160
click at [647, 324] on span "Maintenance Audit Team: Hello! Still one toilet photo with lid open is missing …" at bounding box center [722, 403] width 211 height 160
click at [646, 328] on span "Maintenance Audit Team: Hello! Still one toilet photo with lid open is missing …" at bounding box center [722, 403] width 211 height 160
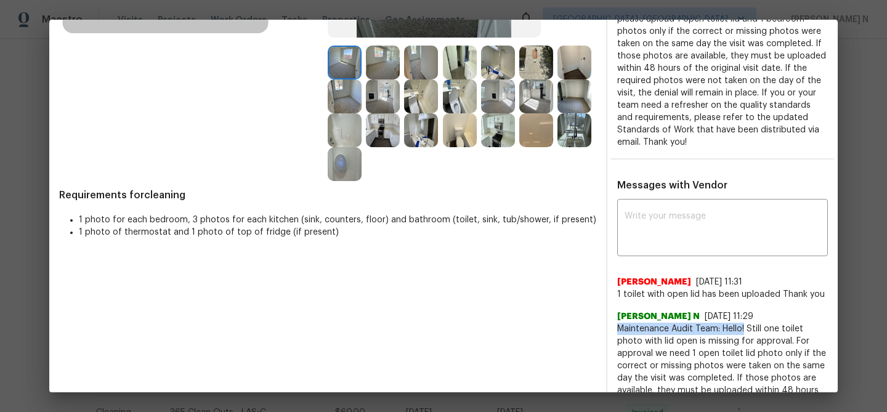
drag, startPoint x: 646, startPoint y: 328, endPoint x: 742, endPoint y: 327, distance: 96.1
click at [744, 327] on span "Maintenance Audit Team: Hello! Still one toilet photo with lid open is missing …" at bounding box center [722, 403] width 211 height 160
copy span "Maintenance Audit Team: Hello!"
click at [699, 212] on textarea at bounding box center [723, 229] width 196 height 35
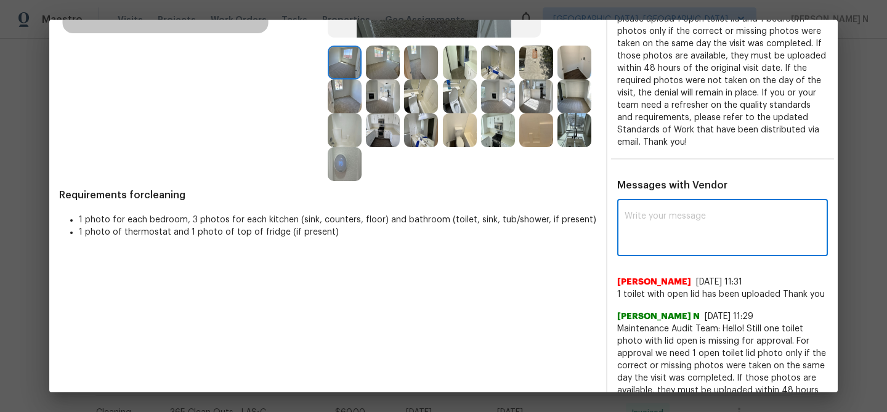
paste textarea "Maintenance Audit Team: Hello!"
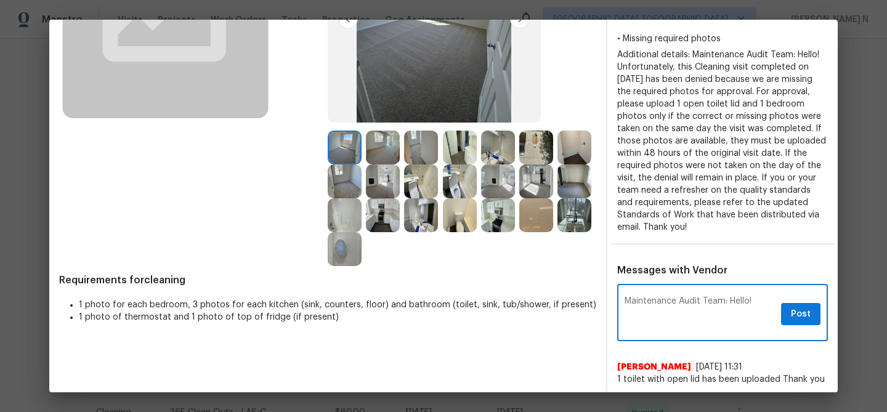
scroll to position [146, 0]
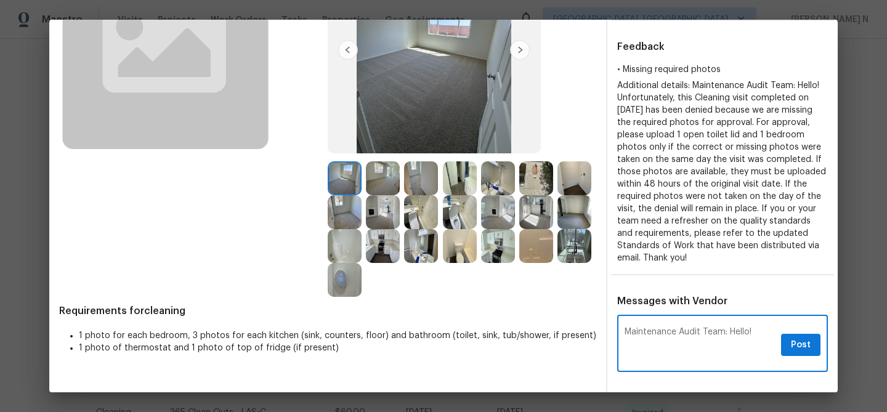
type textarea "Maintenance Audit Team: Hello!"
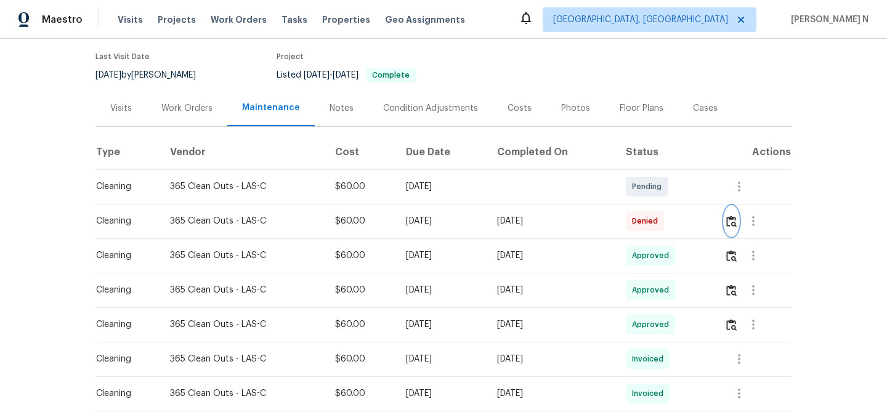
scroll to position [100, 0]
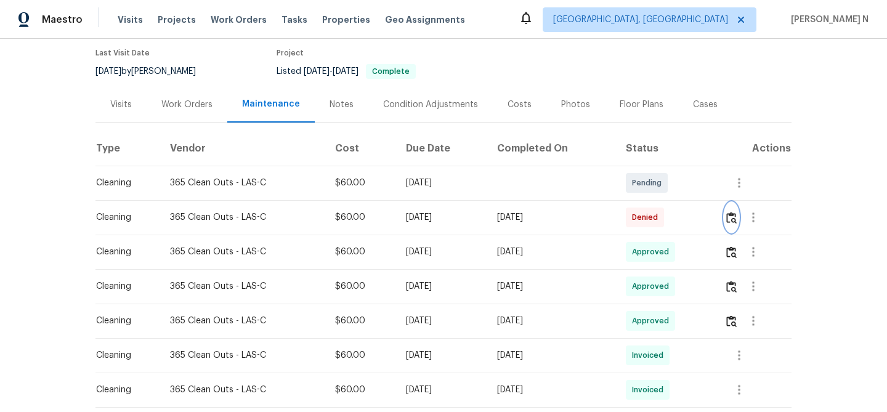
click at [737, 224] on img "button" at bounding box center [731, 218] width 10 height 12
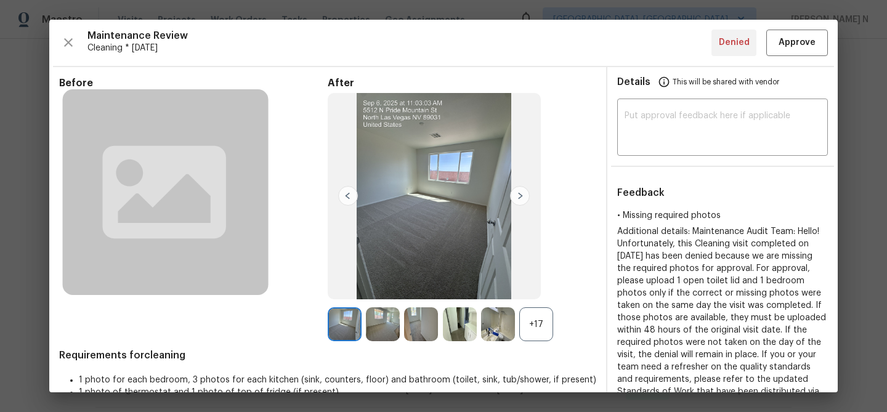
click at [535, 319] on div "+17" at bounding box center [536, 324] width 34 height 34
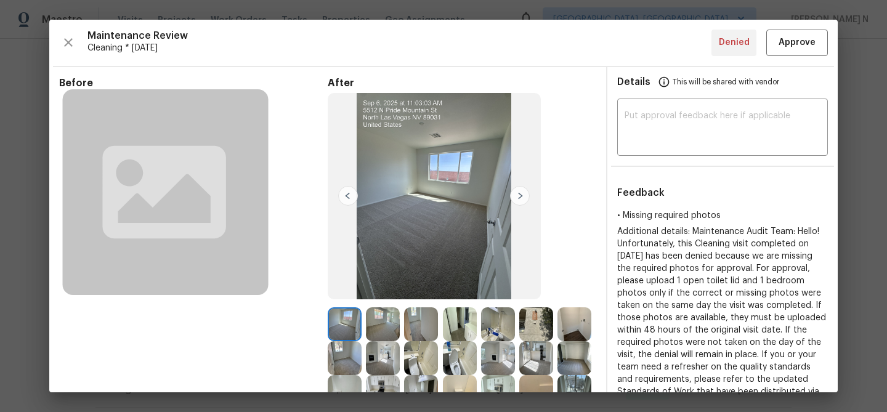
scroll to position [169, 0]
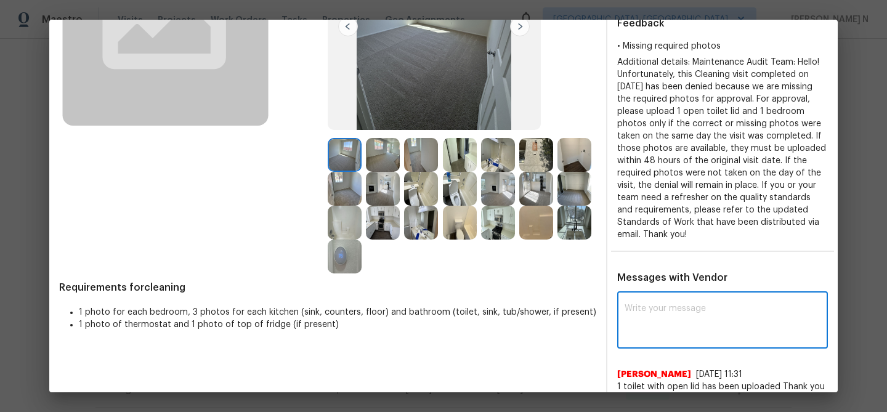
click at [665, 333] on textarea at bounding box center [723, 321] width 196 height 35
paste textarea "Maintenance Audit Team: Hello!"
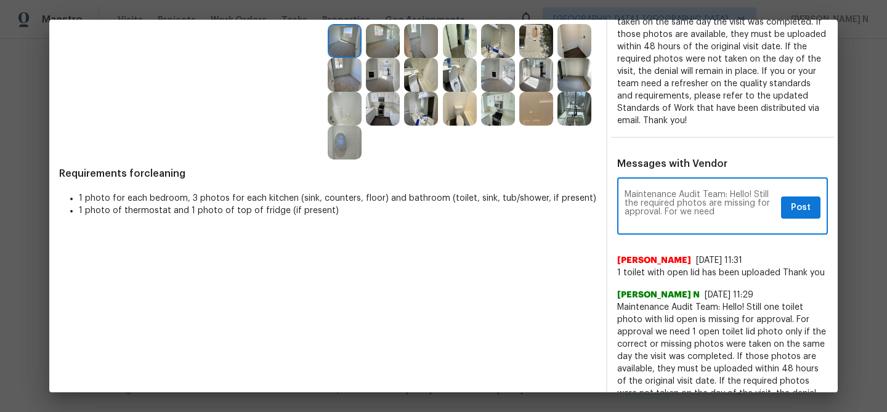
scroll to position [297, 0]
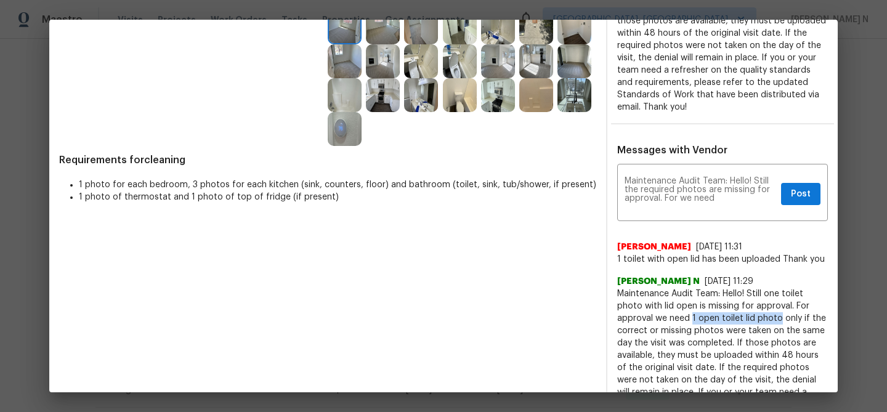
drag, startPoint x: 691, startPoint y: 317, endPoint x: 780, endPoint y: 314, distance: 89.4
click at [780, 314] on span "Maintenance Audit Team: Hello! Still one toilet photo with lid open is missing …" at bounding box center [722, 368] width 211 height 160
copy span "1 open toilet lid photo"
click at [749, 330] on span "Maintenance Audit Team: Hello! Still one toilet photo with lid open is missing …" at bounding box center [722, 368] width 211 height 160
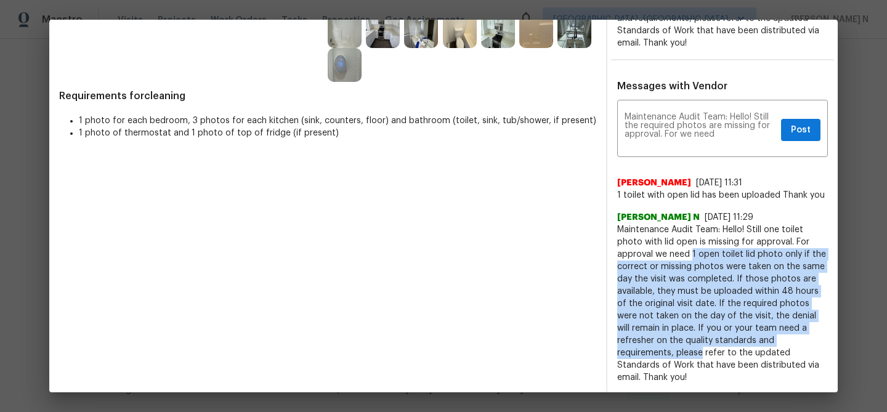
drag, startPoint x: 693, startPoint y: 253, endPoint x: 699, endPoint y: 354, distance: 100.7
click at [701, 354] on span "Maintenance Audit Team: Hello! Still one toilet photo with lid open is missing …" at bounding box center [722, 304] width 211 height 160
click at [699, 354] on span "Maintenance Audit Team: Hello! Still one toilet photo with lid open is missing …" at bounding box center [722, 304] width 211 height 160
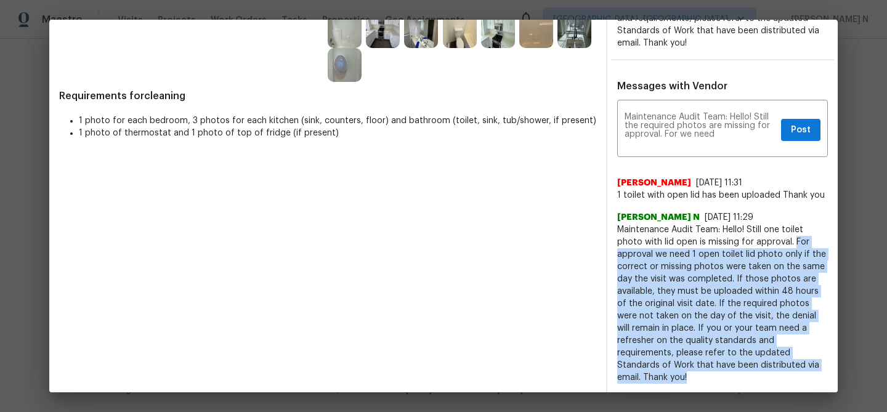
drag, startPoint x: 793, startPoint y: 239, endPoint x: 779, endPoint y: 372, distance: 133.2
click at [779, 372] on span "Maintenance Audit Team: Hello! Still one toilet photo with lid open is missing …" at bounding box center [722, 304] width 211 height 160
copy span "For approval we need 1 open toilet lid photo only if the correct or missing pho…"
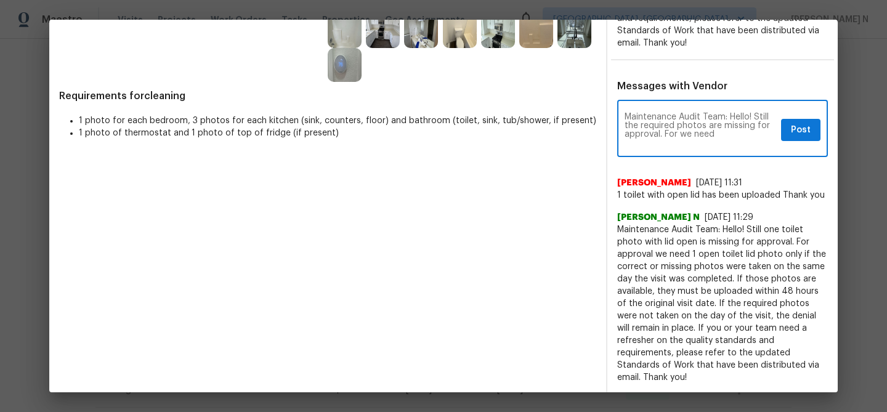
drag, startPoint x: 665, startPoint y: 132, endPoint x: 713, endPoint y: 133, distance: 47.4
click at [713, 133] on textarea "Maintenance Audit Team: Hello! Still the required photos are missing for approv…" at bounding box center [701, 130] width 152 height 35
paste textarea "approval we need 1 open toilet lid photo only if the correct or missing photos …"
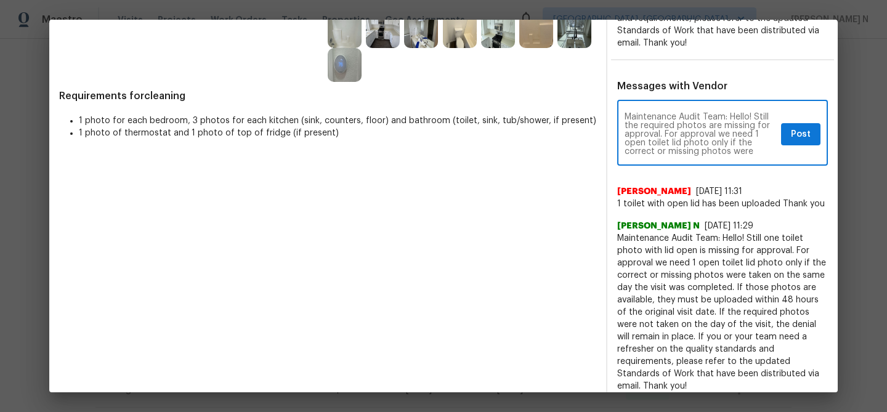
scroll to position [352, 0]
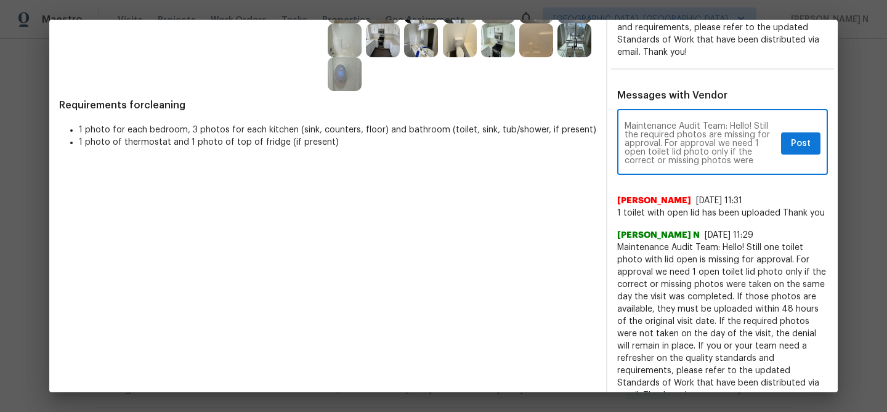
type textarea "Maintenance Audit Team: Hello! Still the required photos are missing for approv…"
click at [799, 148] on span "Post" at bounding box center [801, 143] width 20 height 15
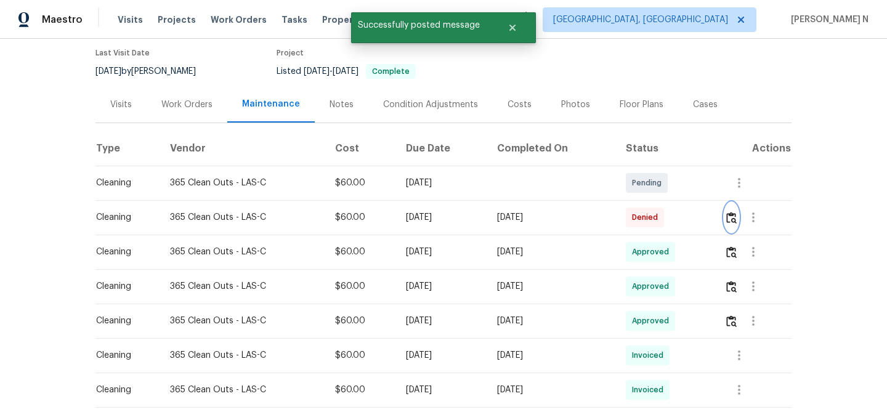
scroll to position [0, 0]
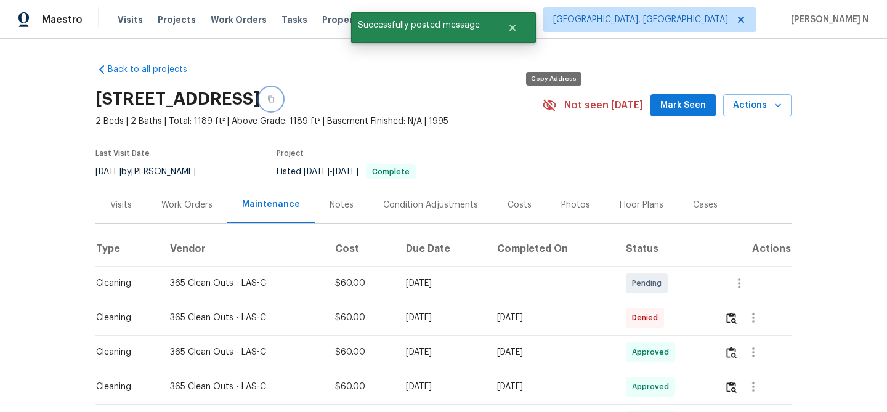
click at [282, 110] on button "button" at bounding box center [271, 99] width 22 height 22
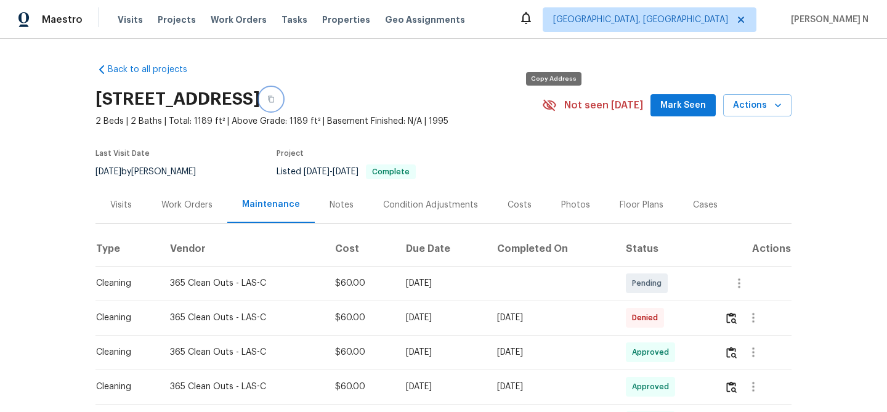
click at [282, 109] on button "button" at bounding box center [271, 99] width 22 height 22
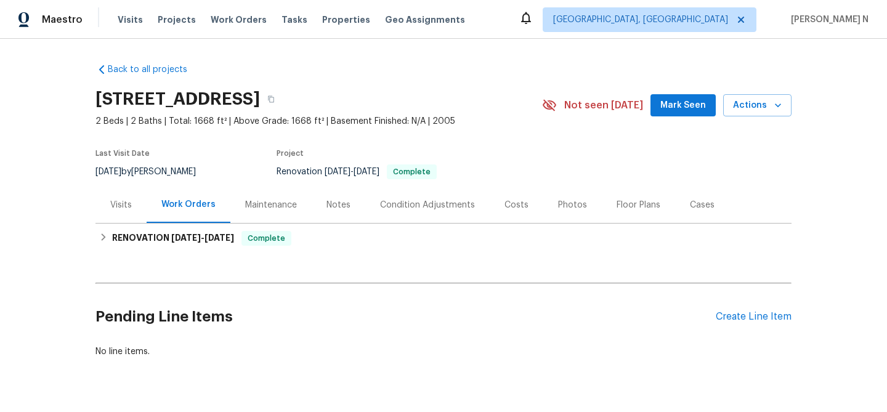
click at [291, 200] on div "Maintenance" at bounding box center [271, 205] width 52 height 12
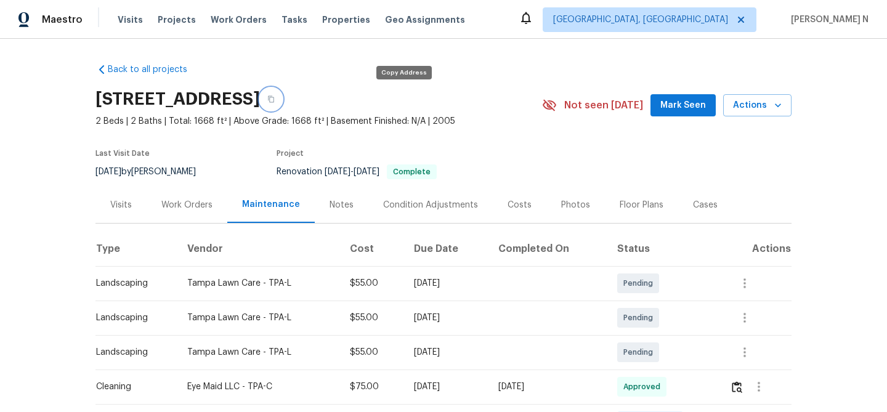
click at [282, 105] on button "button" at bounding box center [271, 99] width 22 height 22
click at [274, 101] on icon "button" at bounding box center [271, 99] width 6 height 7
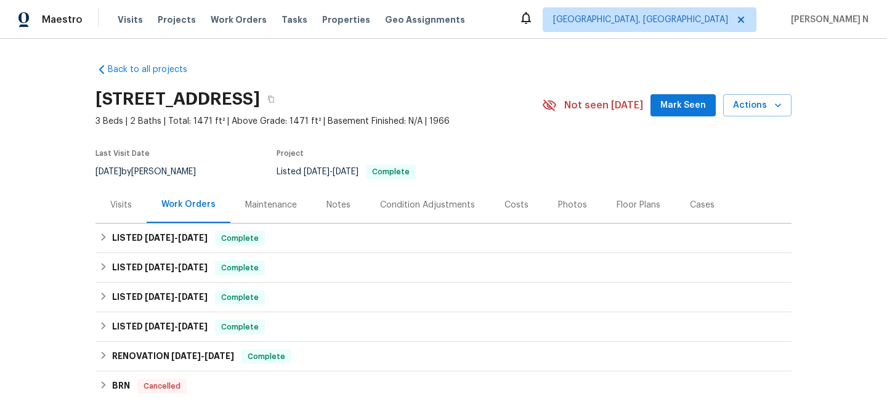
click at [271, 201] on div "Maintenance" at bounding box center [271, 205] width 52 height 12
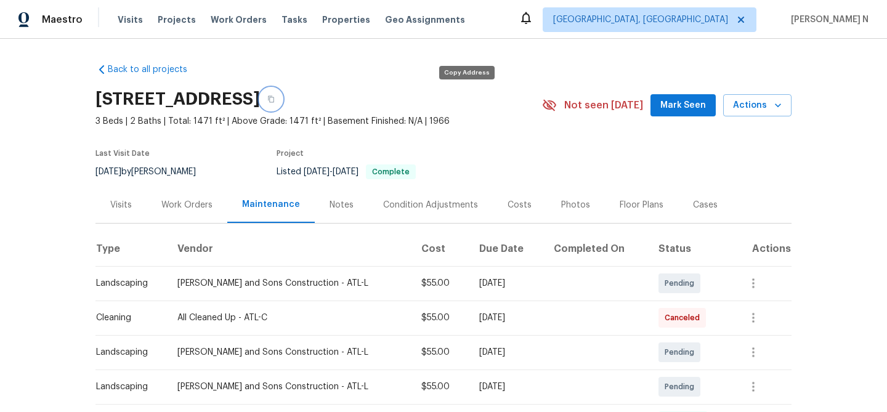
click at [282, 100] on button "button" at bounding box center [271, 99] width 22 height 22
click at [282, 104] on button "button" at bounding box center [271, 99] width 22 height 22
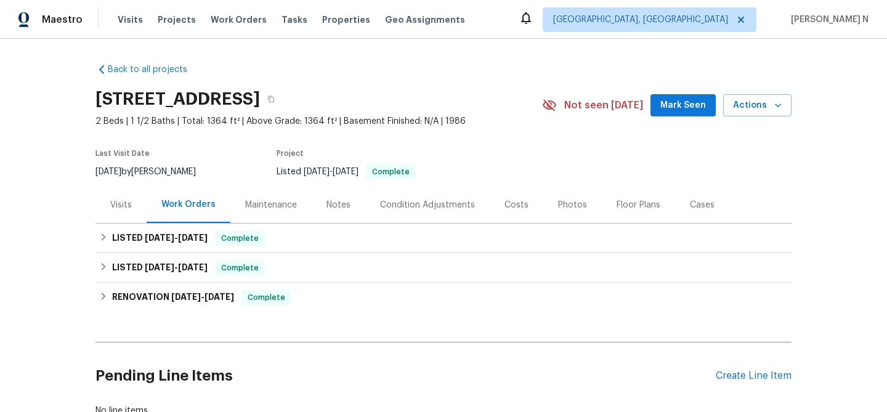
click at [248, 215] on div "Maintenance" at bounding box center [270, 205] width 81 height 36
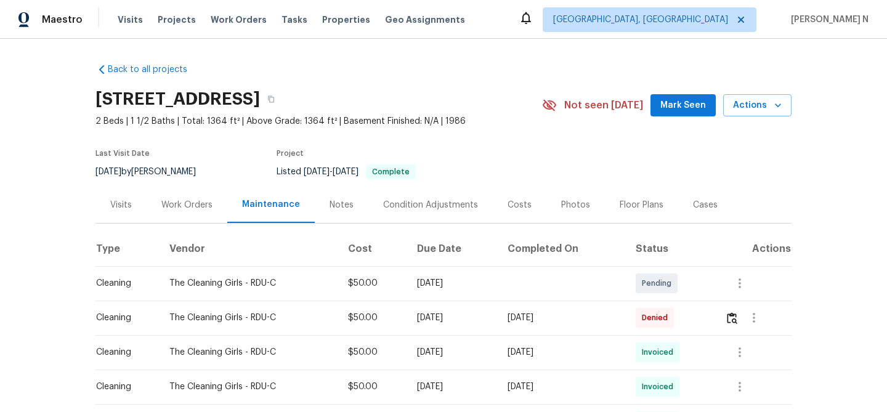
scroll to position [40, 0]
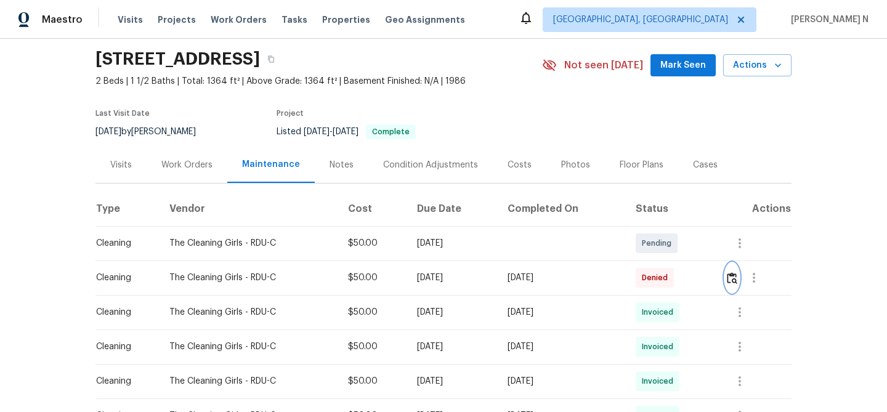
click at [735, 279] on img "button" at bounding box center [732, 278] width 10 height 12
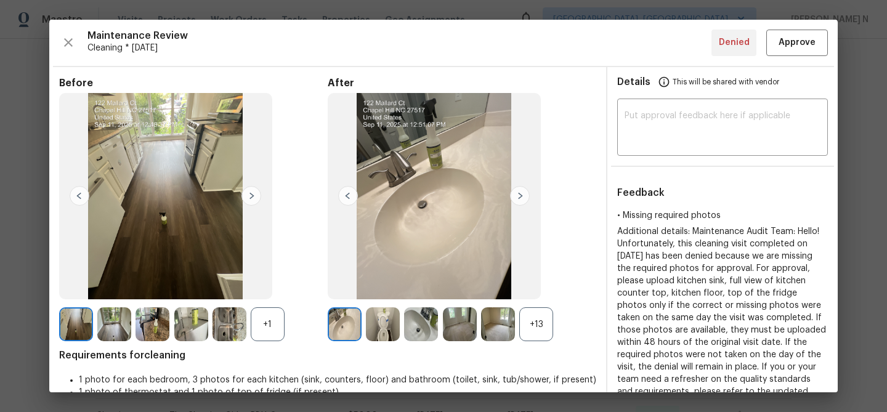
click at [529, 322] on div "+13" at bounding box center [536, 324] width 34 height 34
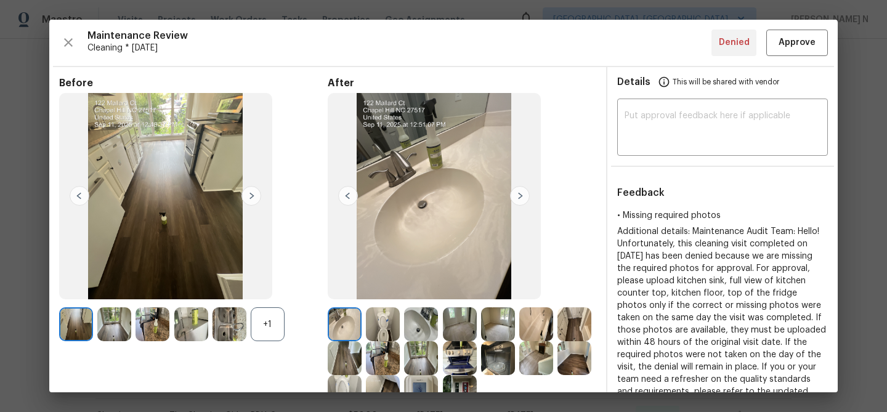
click at [274, 321] on div "+1" at bounding box center [268, 324] width 34 height 34
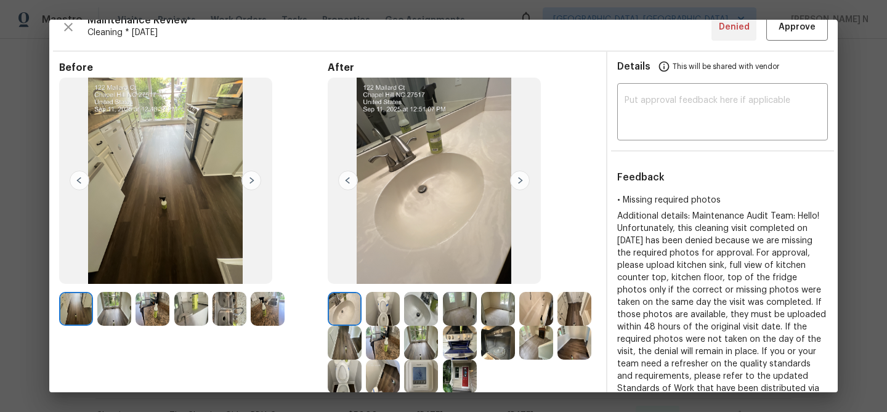
scroll to position [12, 0]
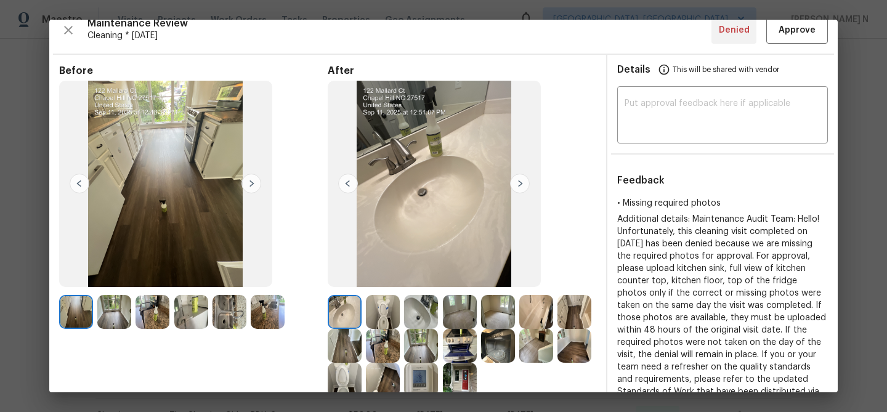
click at [242, 315] on img at bounding box center [230, 312] width 34 height 34
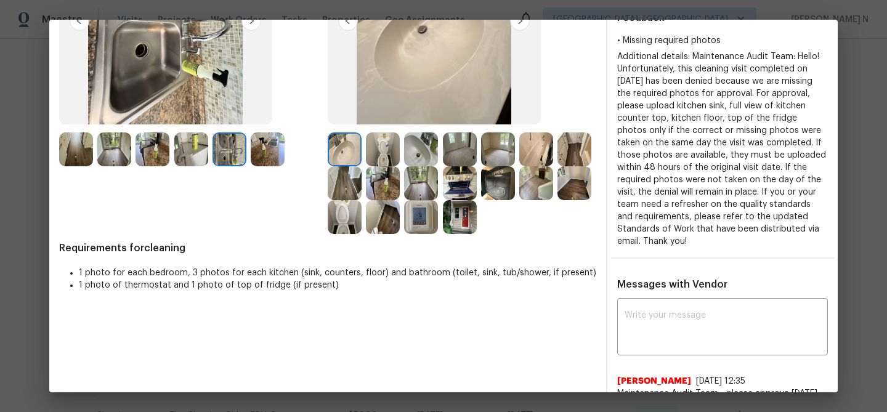
scroll to position [220, 0]
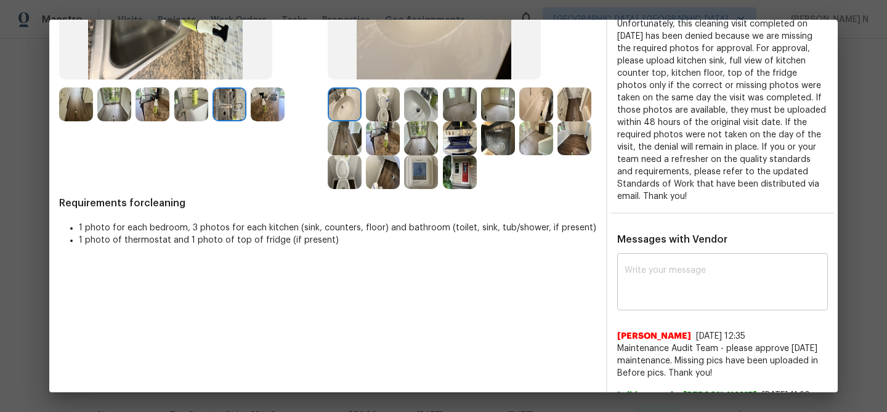
click at [685, 269] on textarea at bounding box center [723, 283] width 196 height 35
paste textarea "Maintenance Audit Team: Hello! Thank you for uploading the photo, after further…"
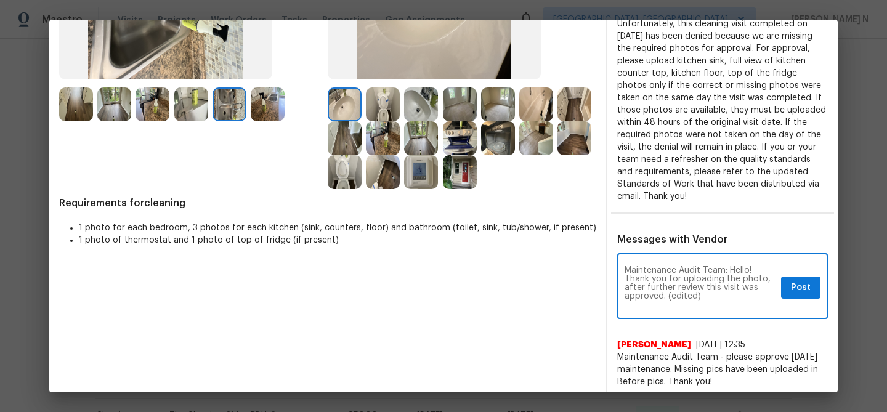
scroll to position [0, 0]
drag, startPoint x: 667, startPoint y: 295, endPoint x: 726, endPoint y: 292, distance: 58.6
click at [725, 294] on textarea "Maintenance Audit Team: Hello! Thank you for uploading the photo, after further…" at bounding box center [701, 287] width 152 height 43
type textarea "Maintenance Audit Team: Hello! Thank you for uploading the photo, after further…"
click at [787, 292] on button "Post" at bounding box center [800, 288] width 39 height 23
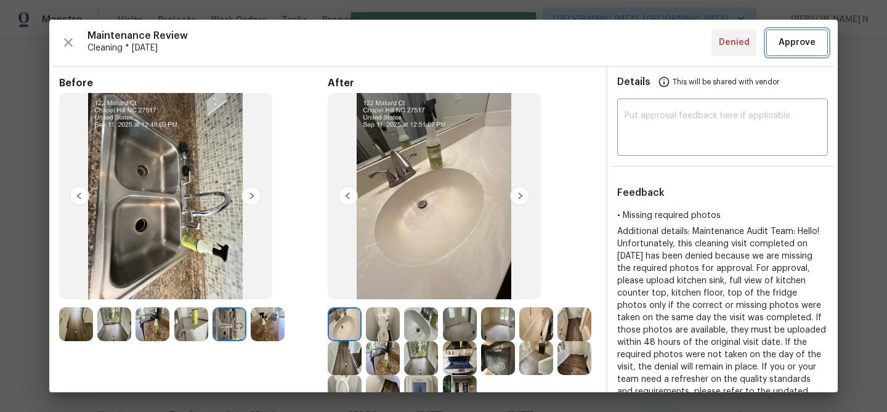
click at [788, 47] on span "Approve" at bounding box center [797, 42] width 37 height 15
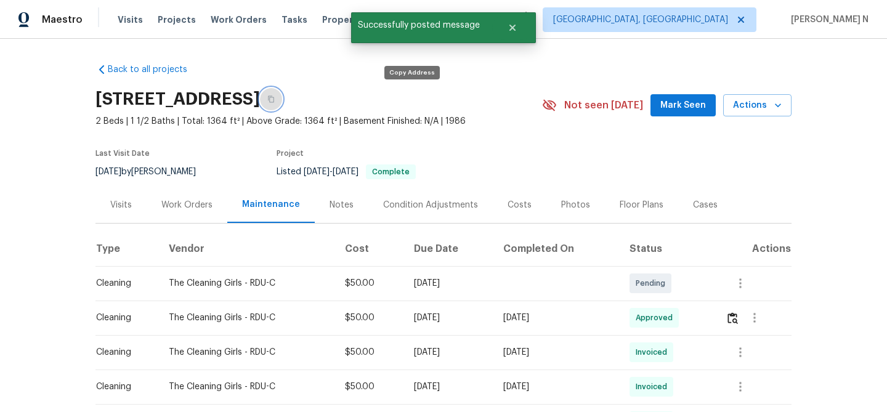
click at [282, 100] on button "button" at bounding box center [271, 99] width 22 height 22
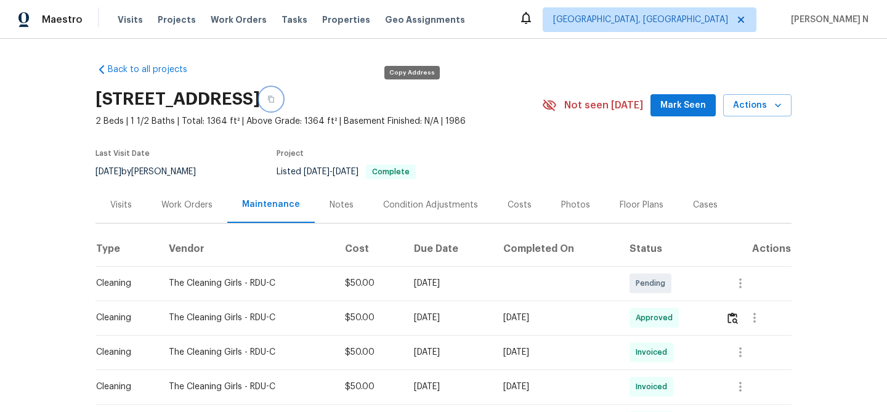
click at [275, 100] on icon "button" at bounding box center [270, 99] width 7 height 7
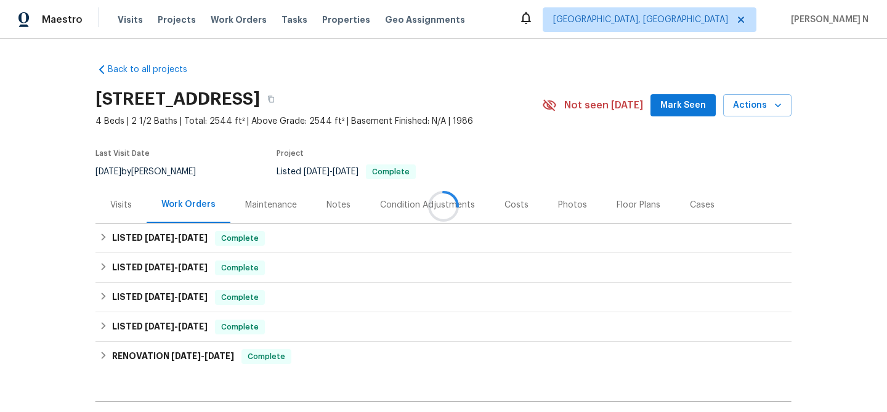
click at [258, 211] on div at bounding box center [443, 206] width 887 height 412
click at [258, 211] on div "Maintenance" at bounding box center [270, 205] width 81 height 36
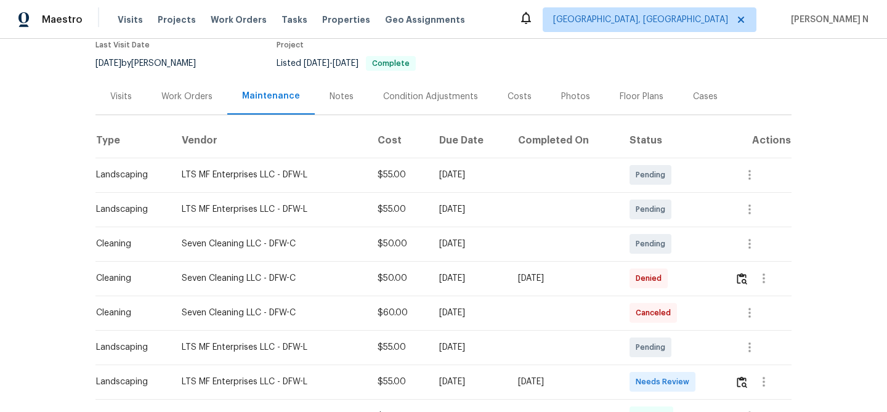
scroll to position [152, 0]
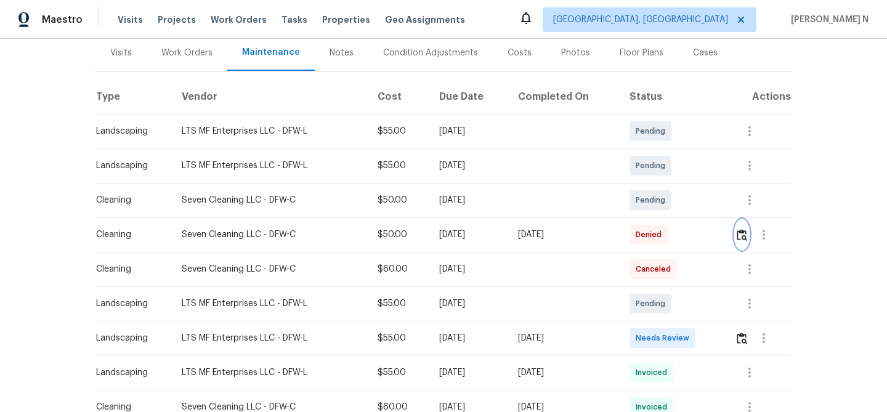
click at [743, 237] on img "button" at bounding box center [742, 235] width 10 height 12
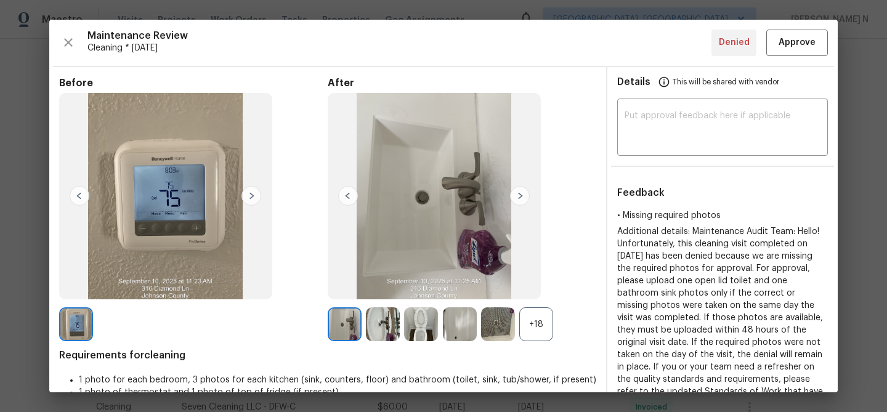
click at [539, 331] on div "+18" at bounding box center [536, 324] width 34 height 34
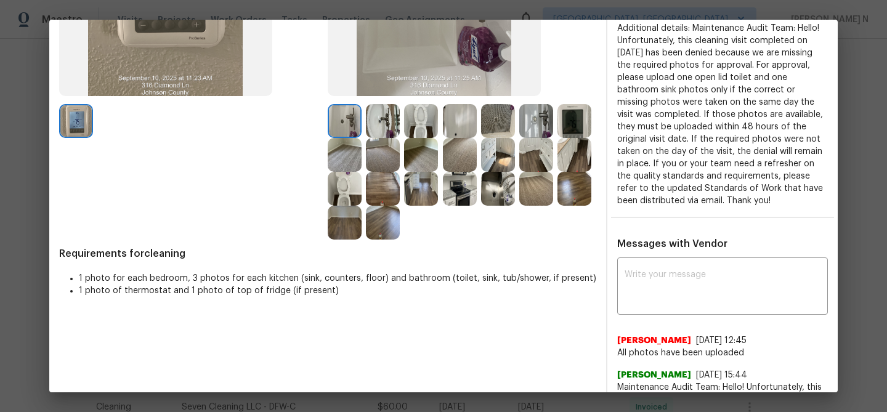
scroll to position [229, 0]
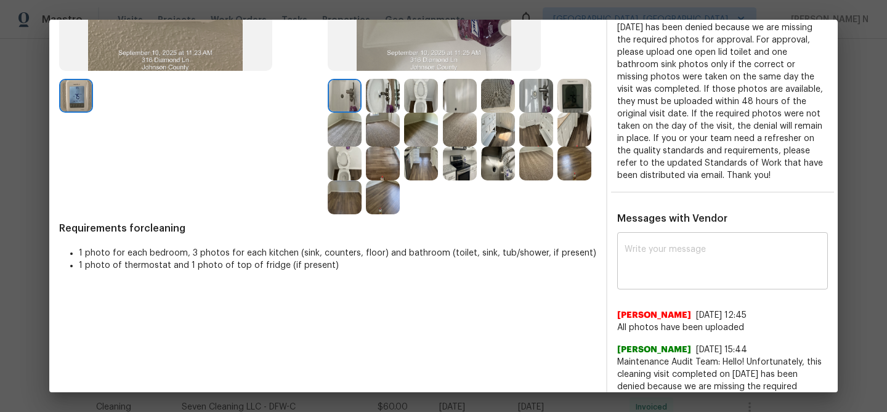
click at [677, 245] on textarea at bounding box center [723, 262] width 196 height 35
paste textarea "Maintenance Audit Team: Hello! Thank you for uploading the photo, after further…"
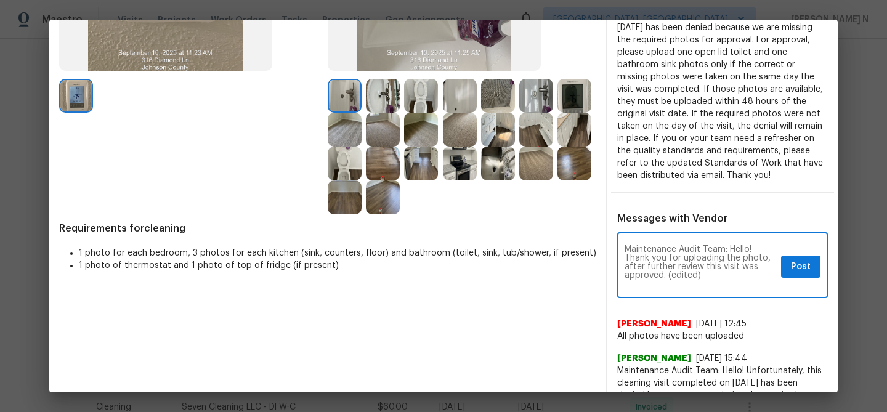
scroll to position [0, 0]
drag, startPoint x: 669, startPoint y: 275, endPoint x: 710, endPoint y: 275, distance: 40.7
click at [710, 275] on textarea "Maintenance Audit Team: Hello! Thank you for uploading the photo, after further…" at bounding box center [701, 266] width 152 height 43
type textarea "Maintenance Audit Team: Hello! Thank you for uploading the photo, after further…"
click at [799, 268] on span "Post" at bounding box center [801, 266] width 20 height 15
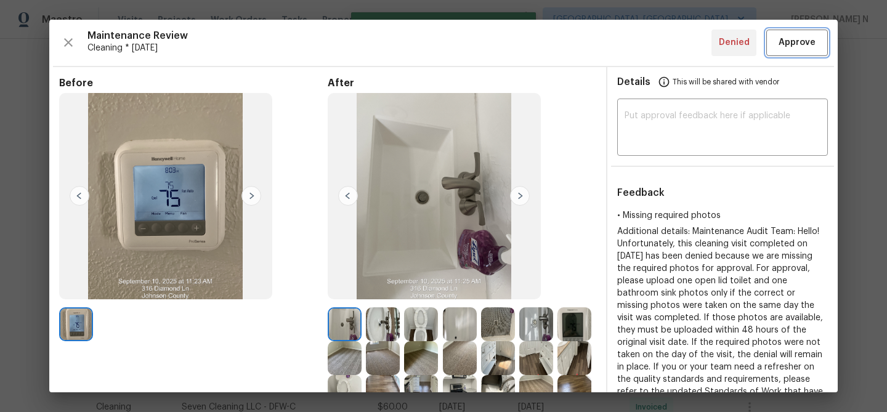
click at [800, 49] on span "Approve" at bounding box center [797, 42] width 37 height 15
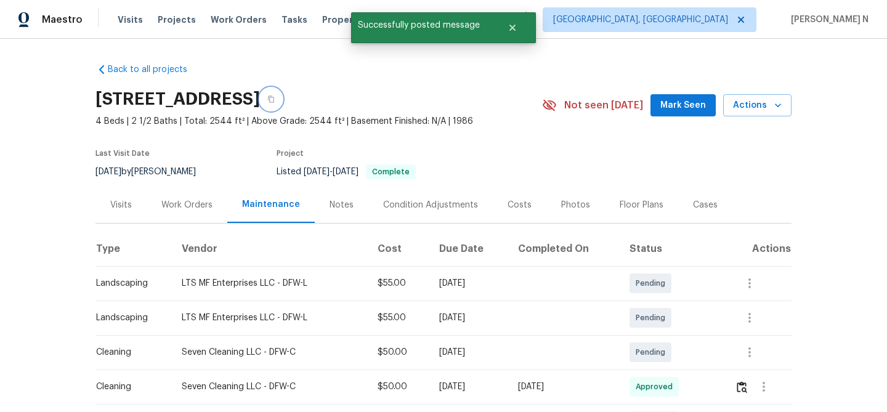
click at [282, 102] on button "button" at bounding box center [271, 99] width 22 height 22
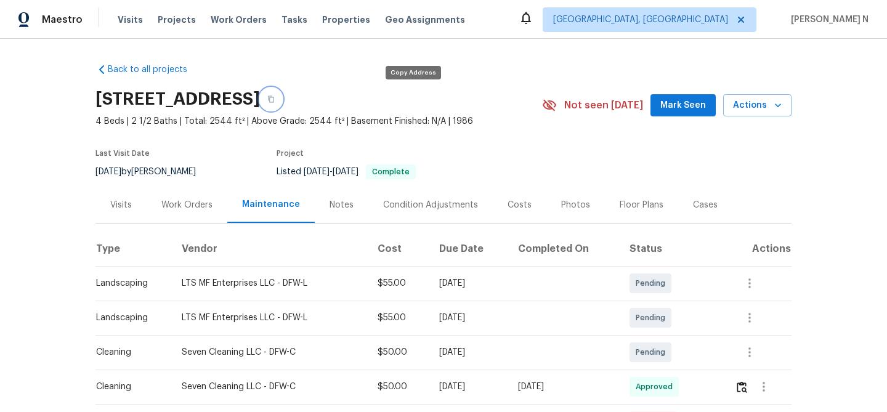
click at [275, 98] on icon "button" at bounding box center [270, 99] width 7 height 7
